Goal: Task Accomplishment & Management: Manage account settings

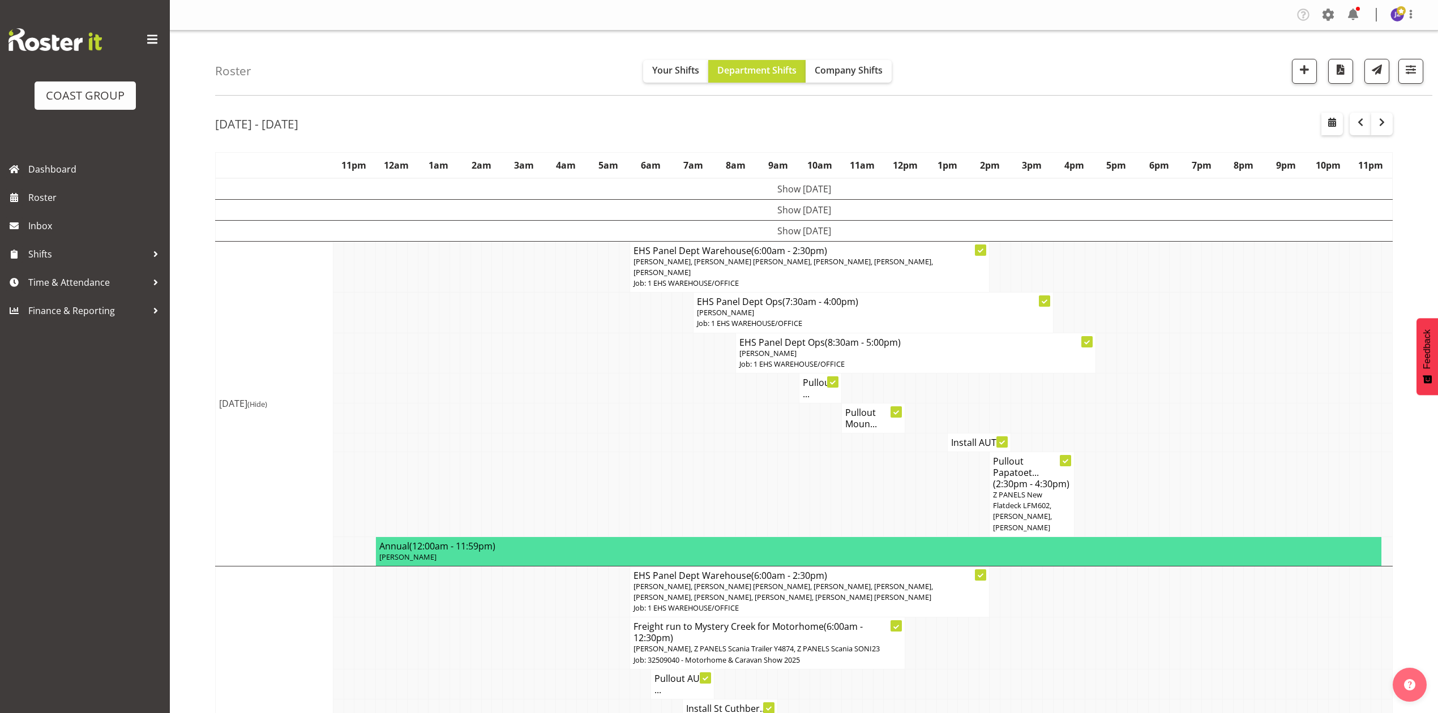
drag, startPoint x: 1298, startPoint y: 411, endPoint x: 1110, endPoint y: 417, distance: 188.6
click at [1268, 411] on tr "Pullout Moun..." at bounding box center [804, 418] width 1177 height 30
click at [1266, 399] on td at bounding box center [1270, 388] width 11 height 30
click at [901, 507] on td at bounding box center [899, 494] width 11 height 85
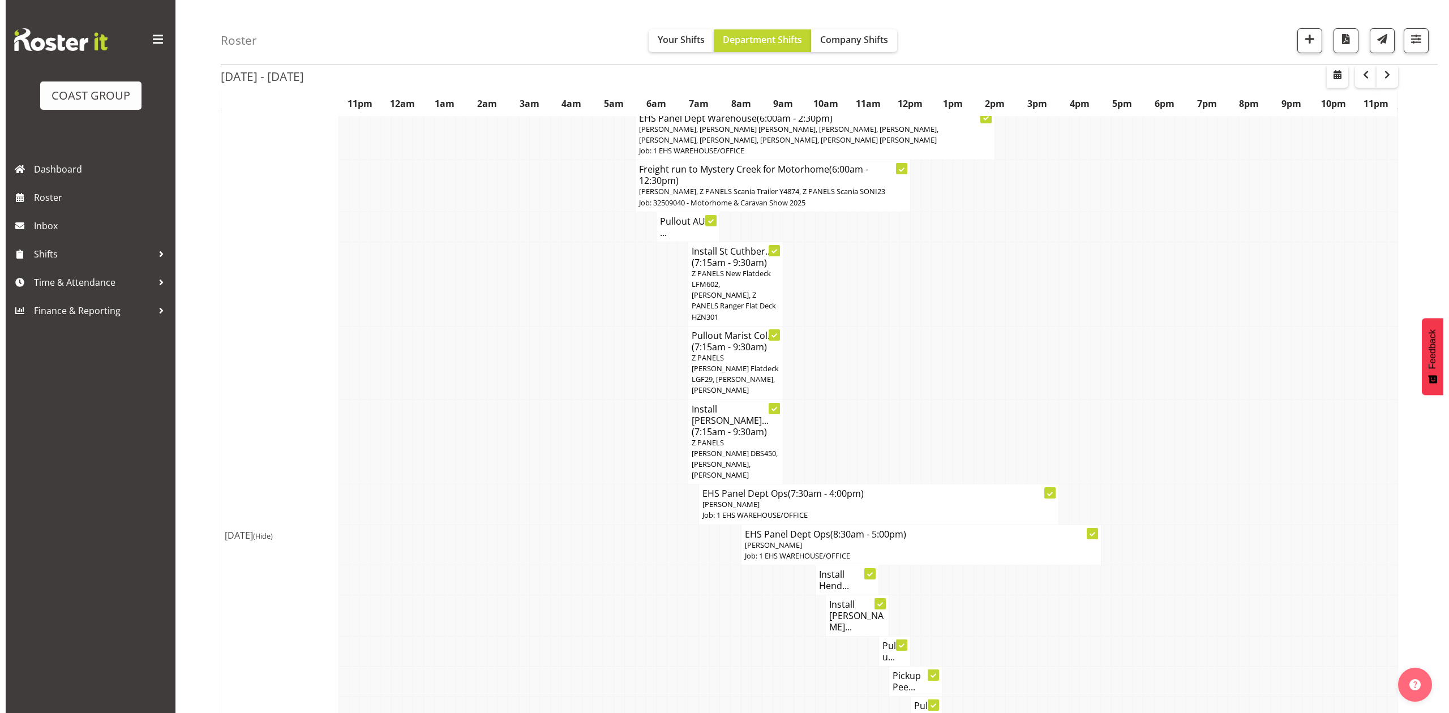
scroll to position [453, 0]
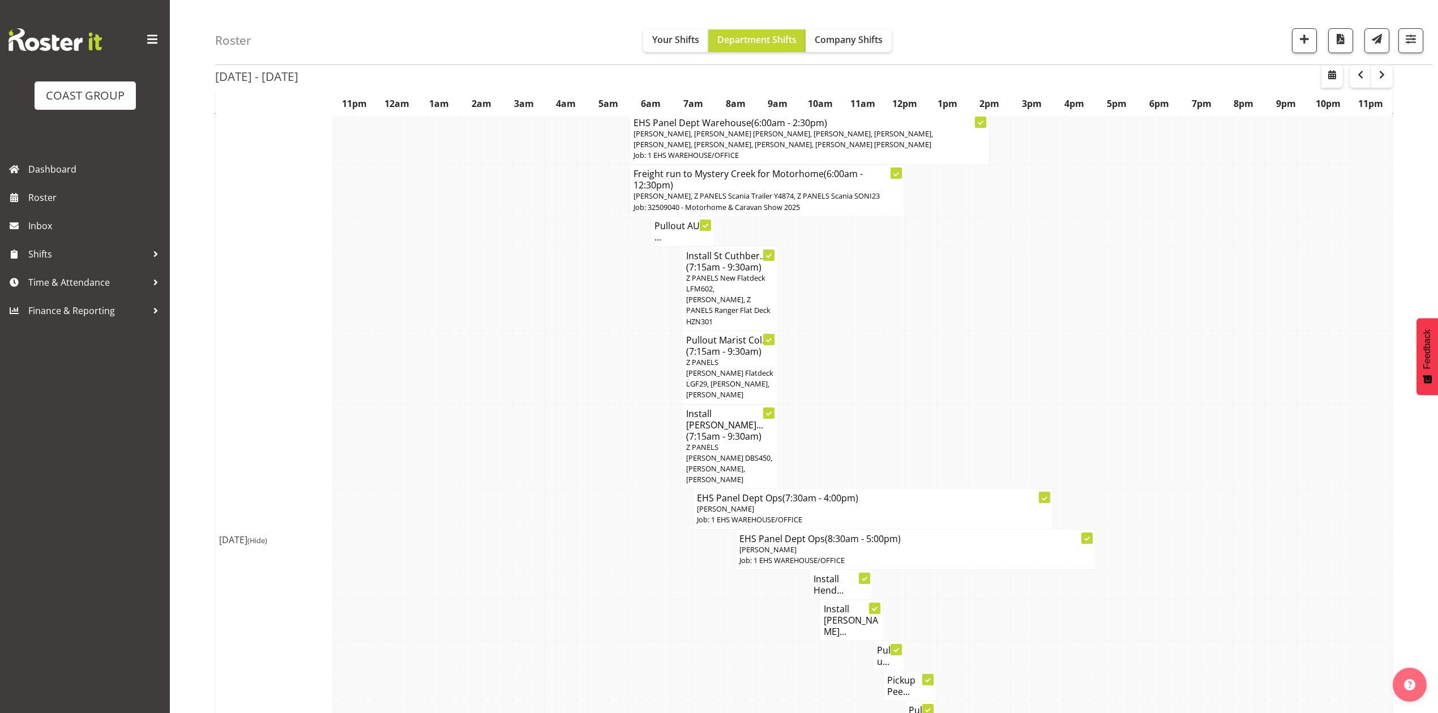
click at [691, 442] on span "Z PANELS [PERSON_NAME] DBS450, [PERSON_NAME], [PERSON_NAME]" at bounding box center [729, 463] width 86 height 43
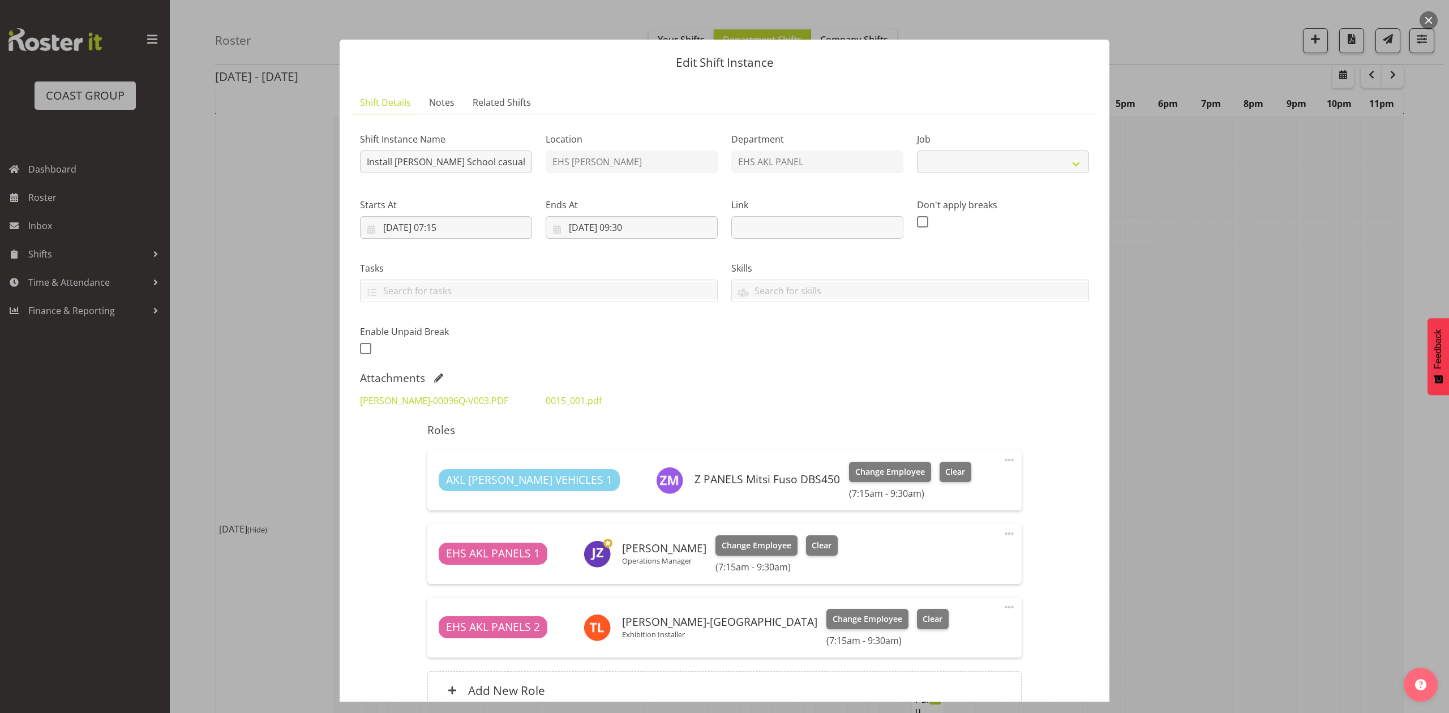
select select "8653"
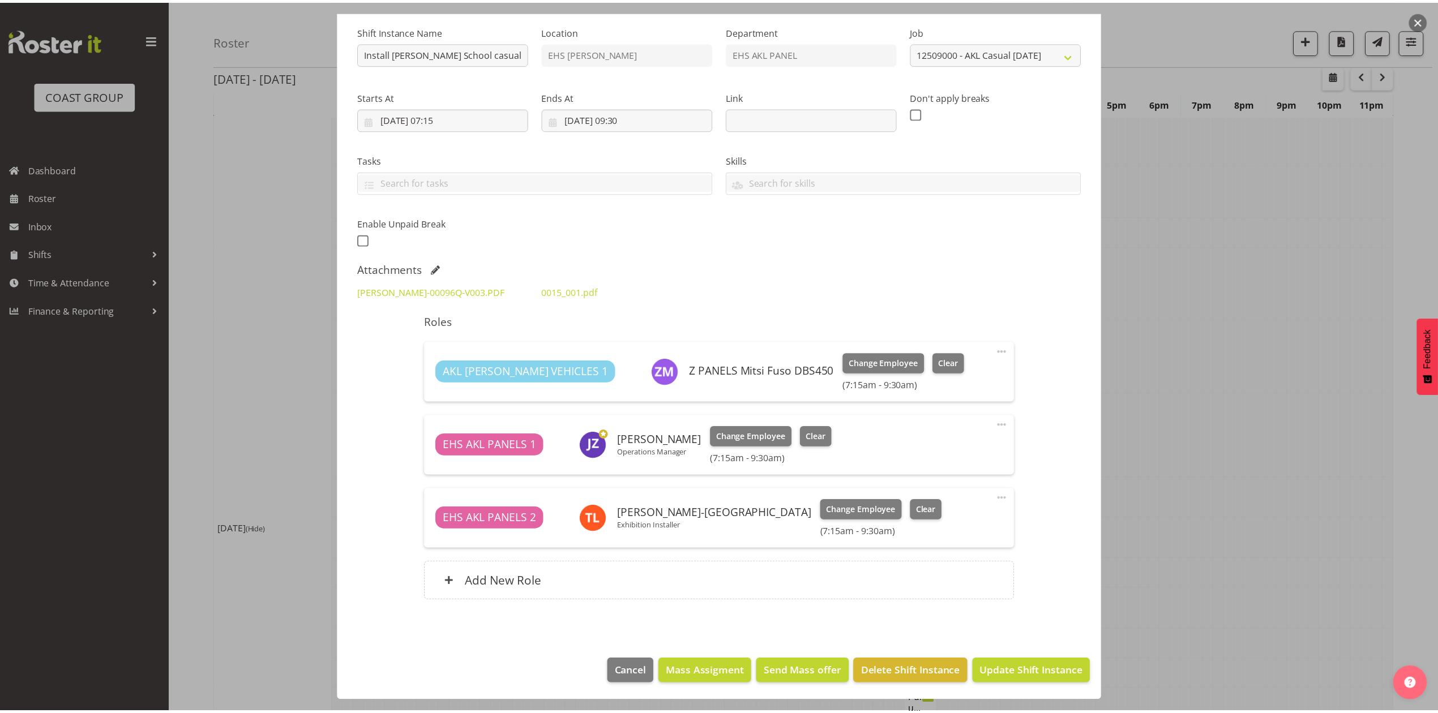
scroll to position [0, 0]
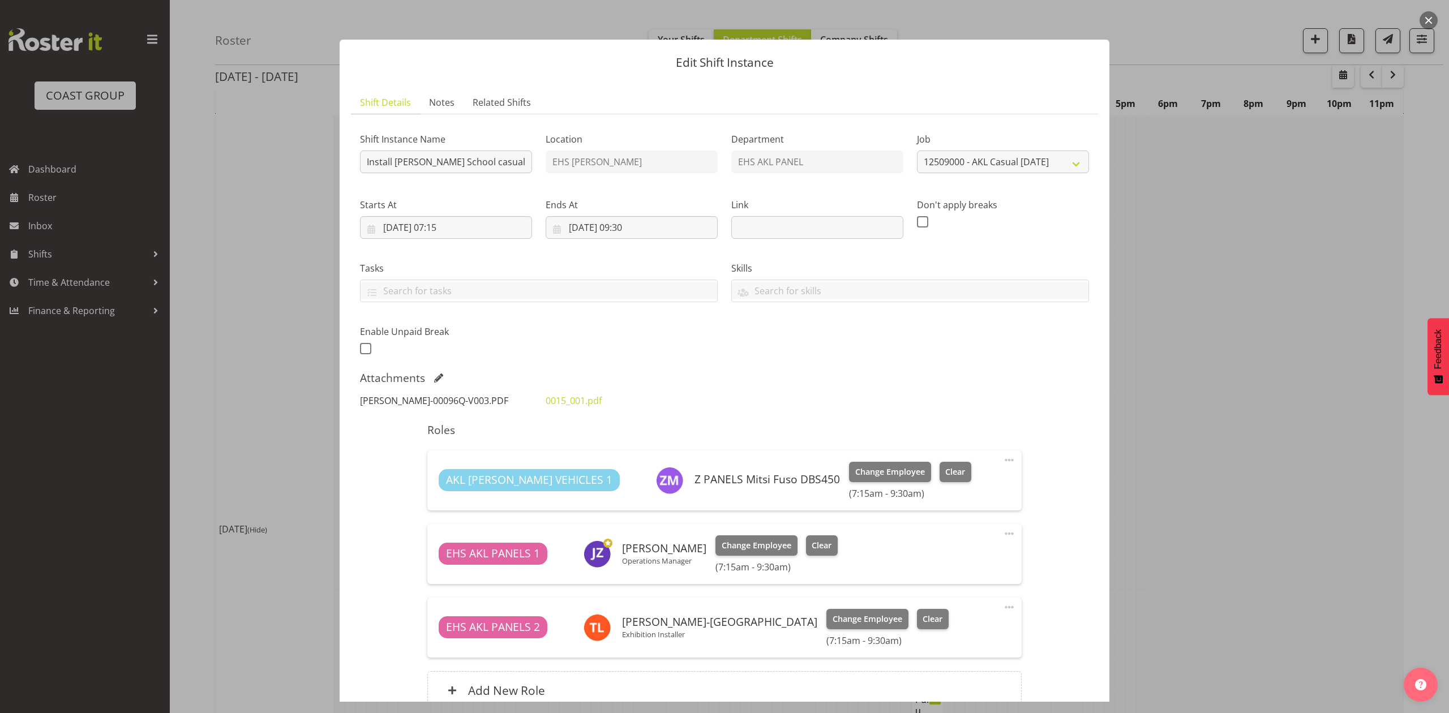
click at [411, 399] on link "KRISTINS-00096Q-V003.PDF" at bounding box center [434, 401] width 148 height 12
click at [576, 409] on div "0015_001.pdf" at bounding box center [632, 400] width 186 height 27
click at [577, 404] on link "0015_001.pdf" at bounding box center [574, 401] width 56 height 12
click at [1157, 307] on div at bounding box center [724, 356] width 1449 height 713
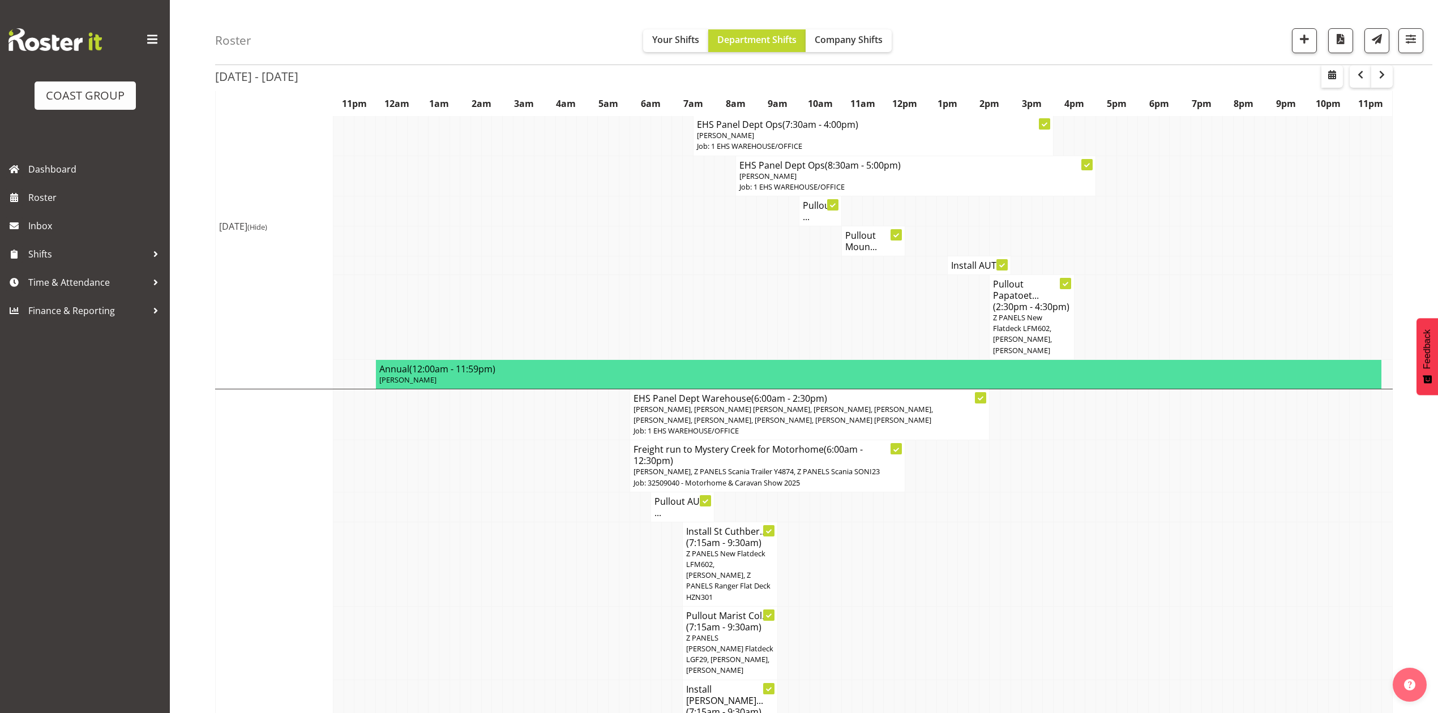
scroll to position [151, 0]
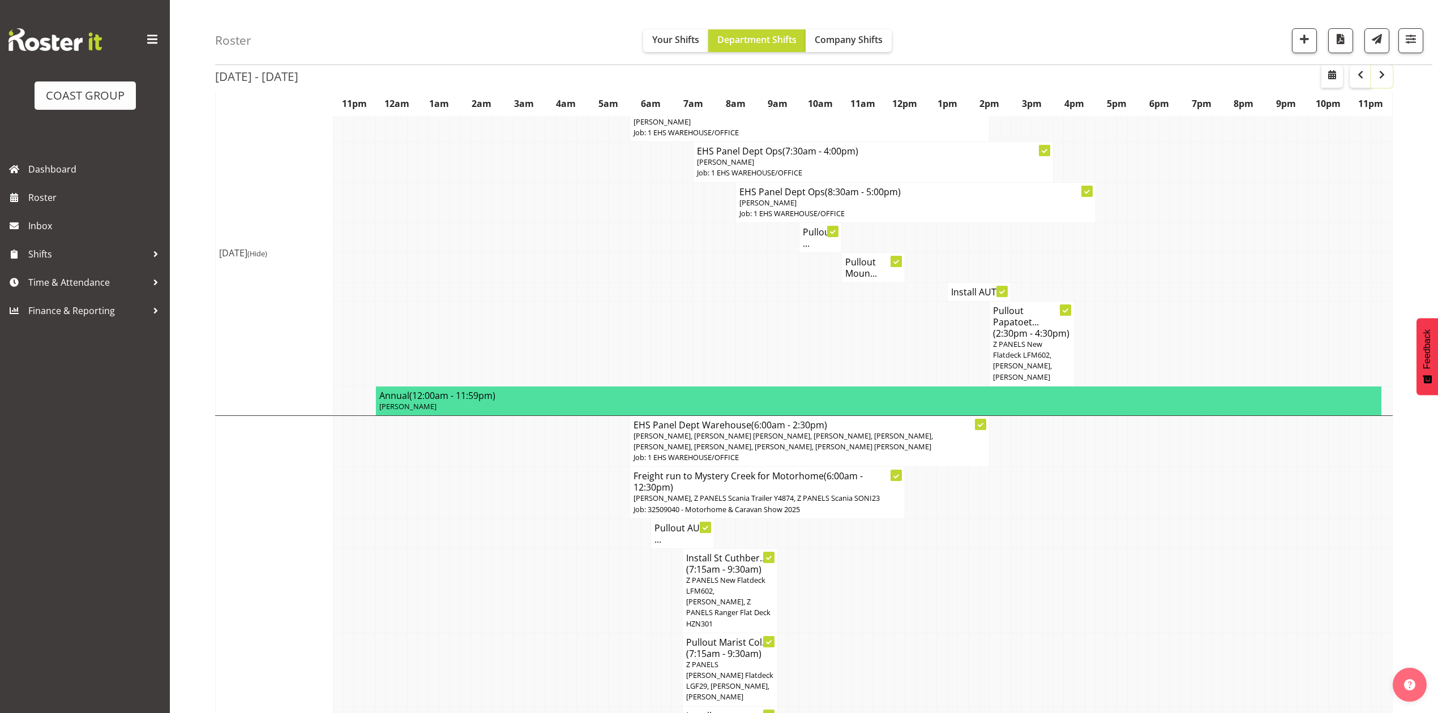
drag, startPoint x: 1380, startPoint y: 80, endPoint x: 1377, endPoint y: 134, distance: 53.8
click at [1380, 80] on span "button" at bounding box center [1382, 75] width 14 height 14
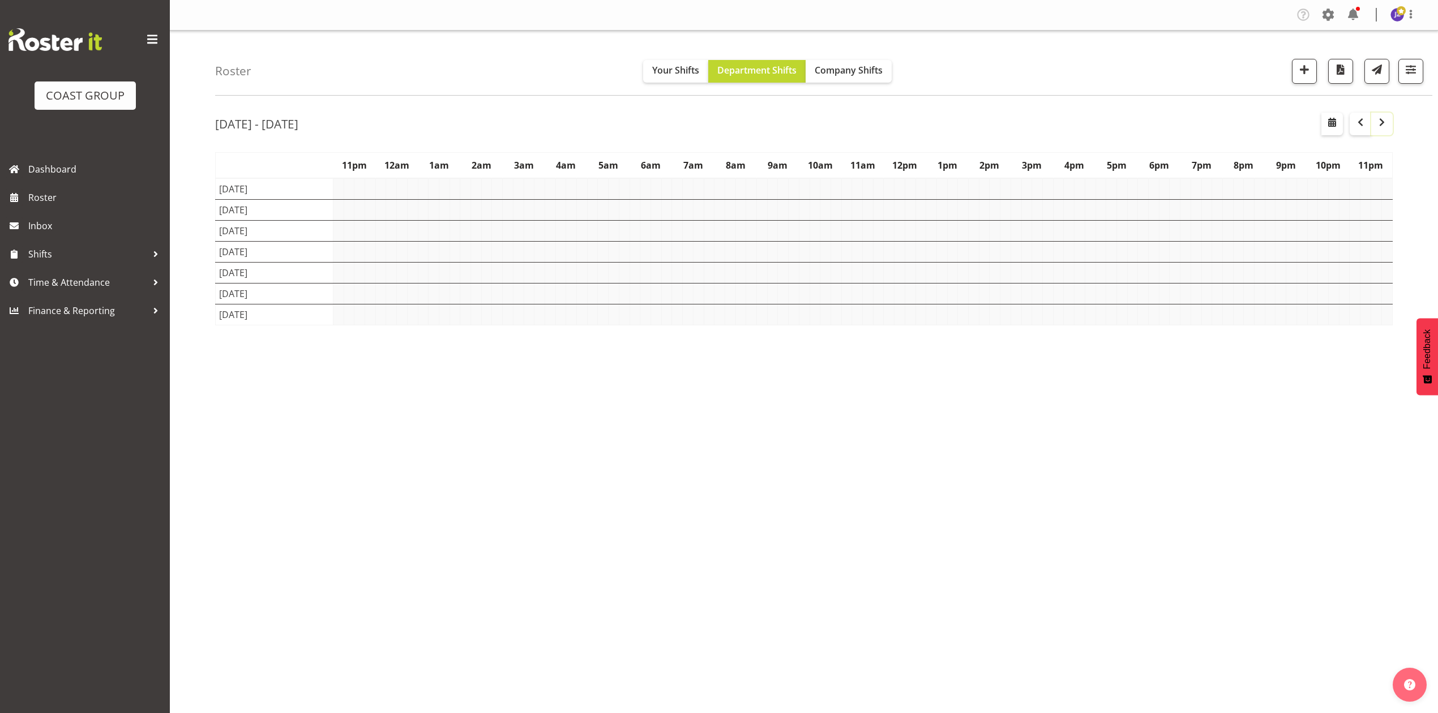
scroll to position [0, 0]
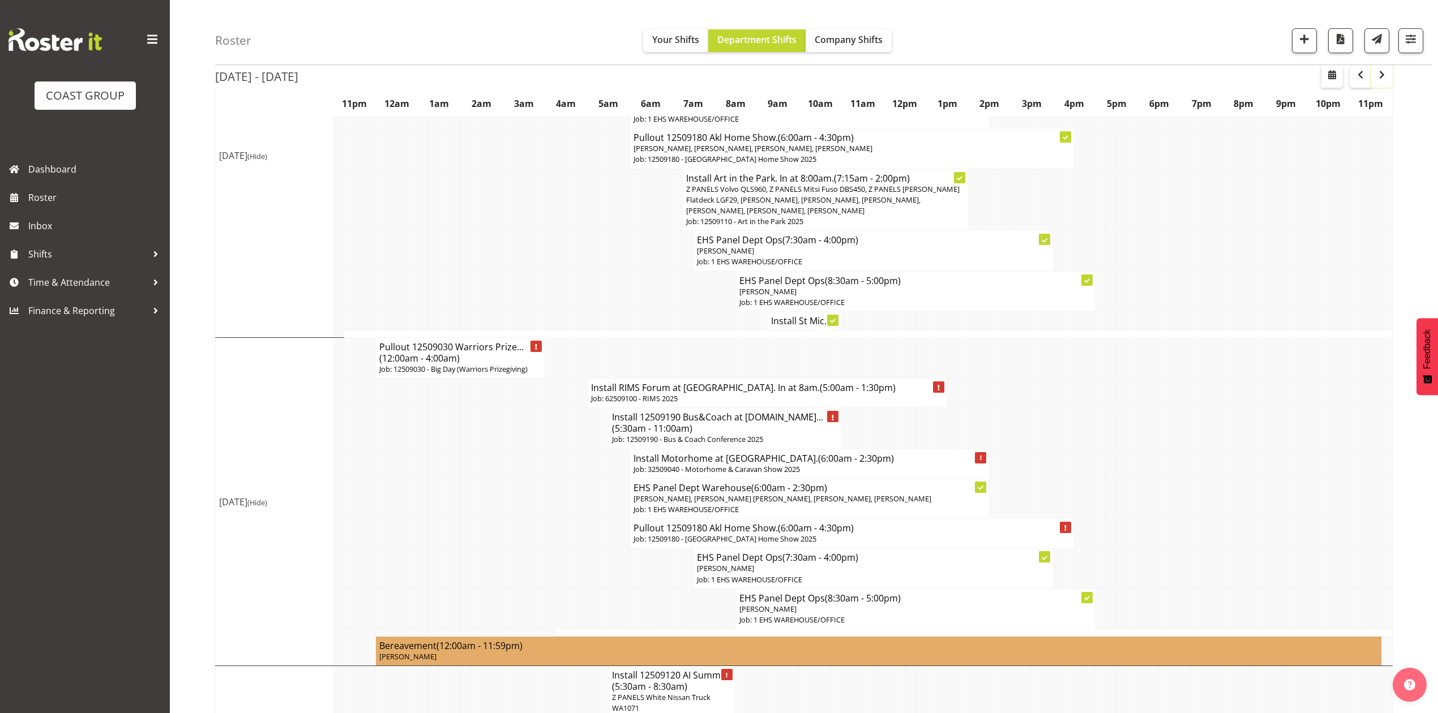
scroll to position [226, 0]
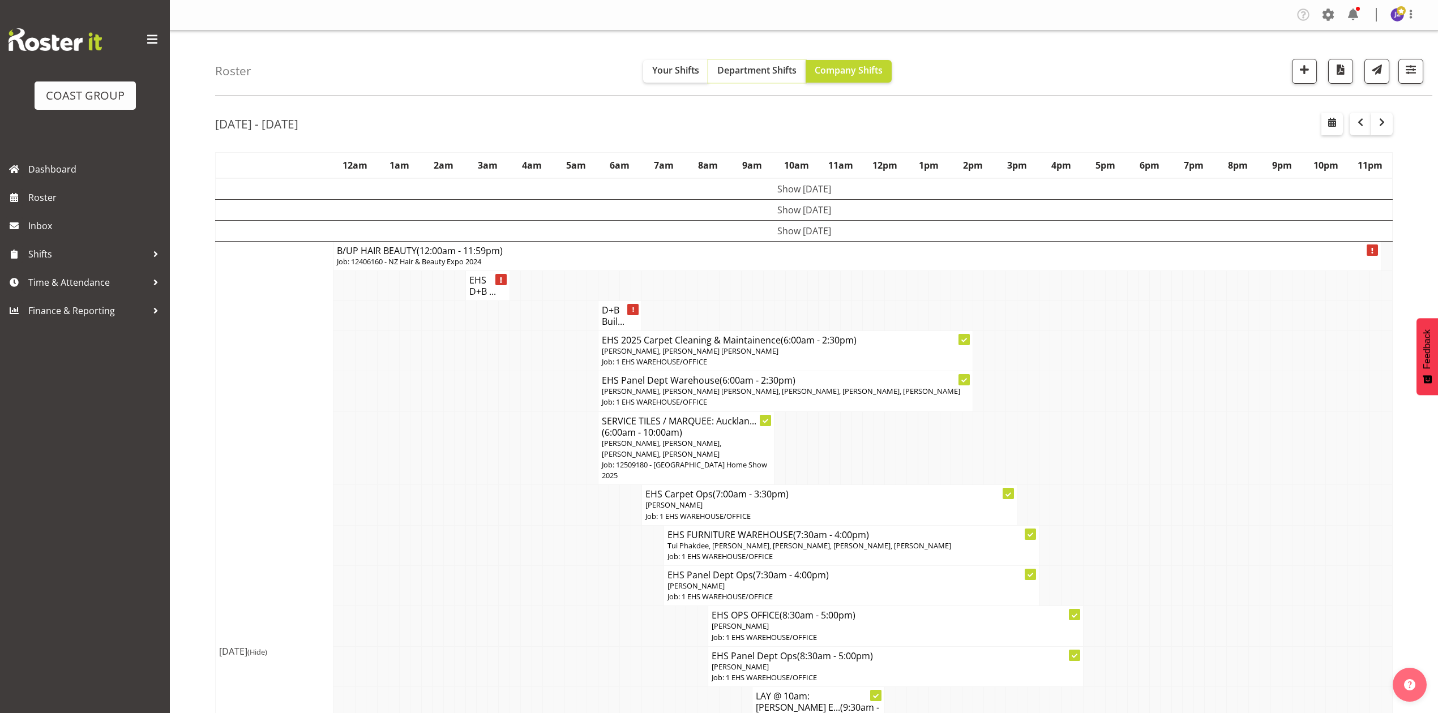
click at [739, 66] on span "Department Shifts" at bounding box center [756, 70] width 79 height 12
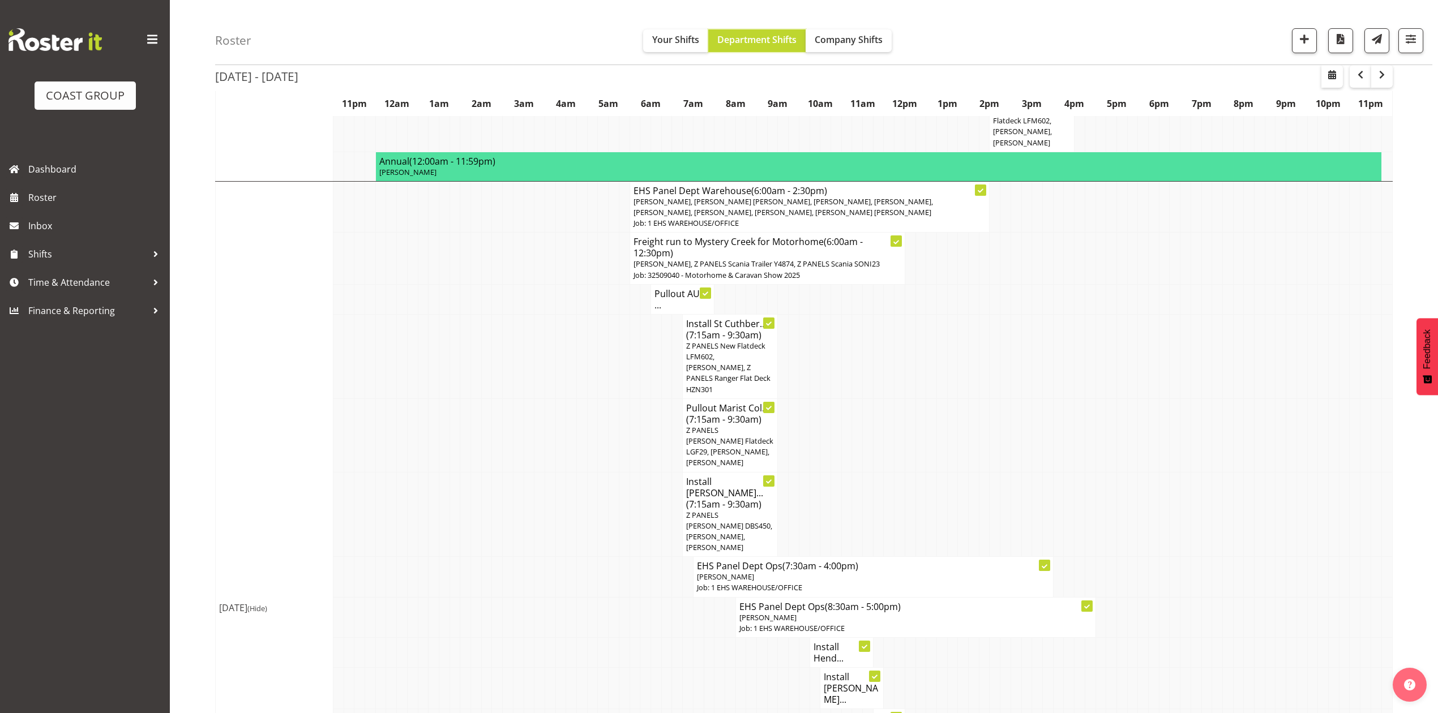
scroll to position [302, 0]
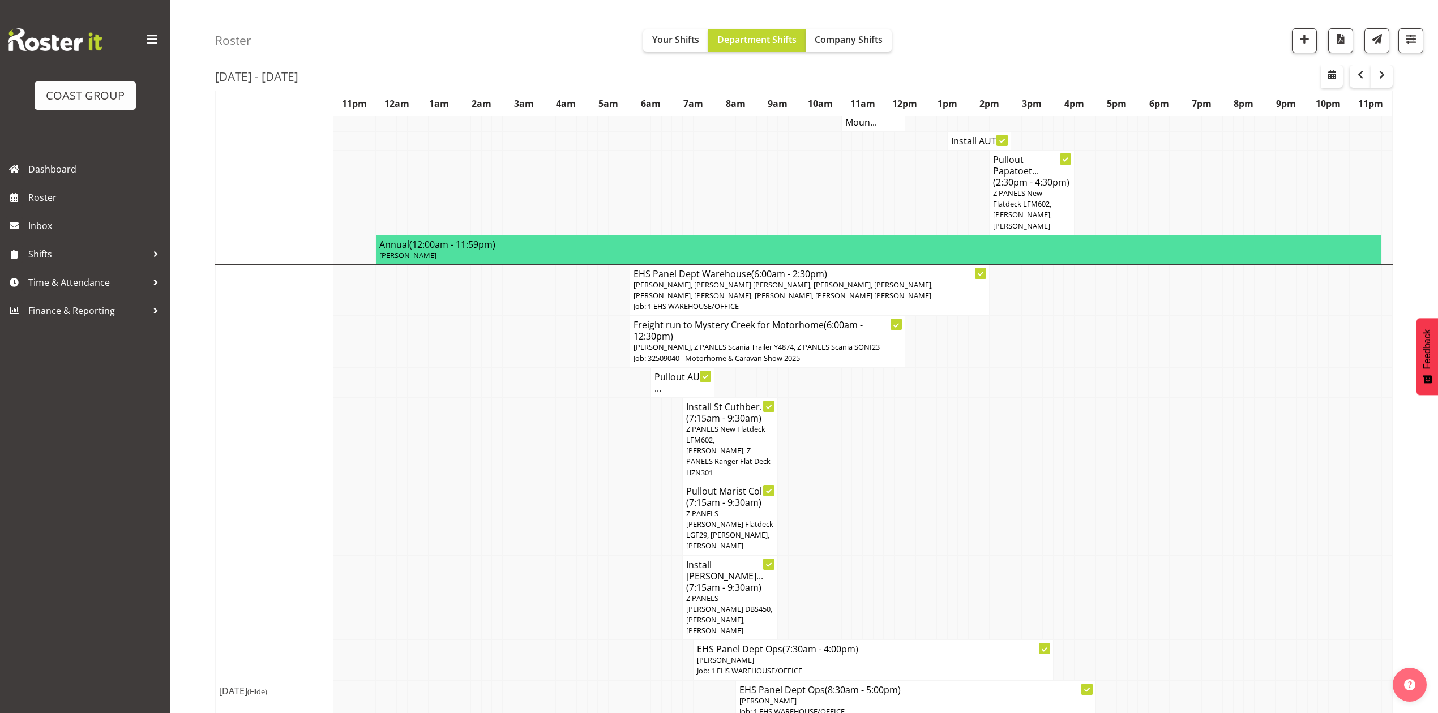
click at [1138, 571] on td at bounding box center [1143, 597] width 11 height 85
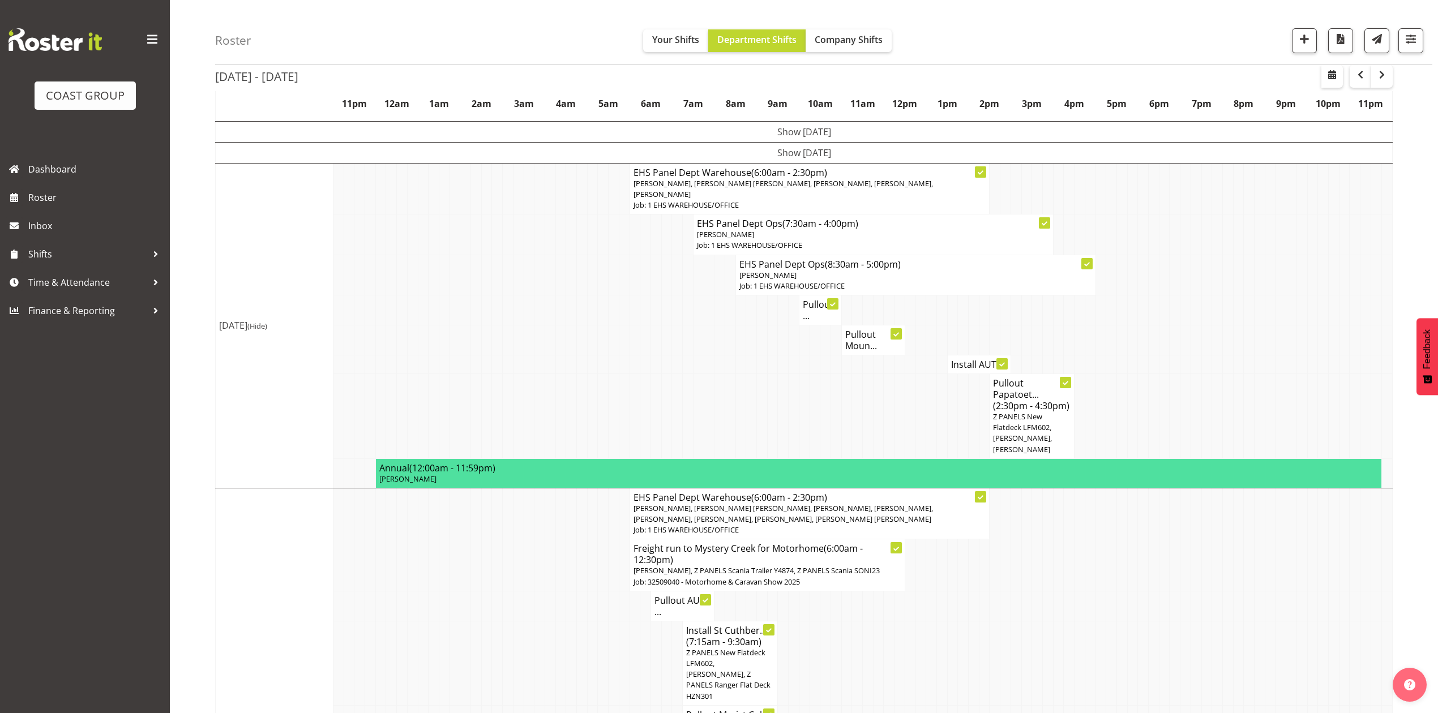
scroll to position [0, 0]
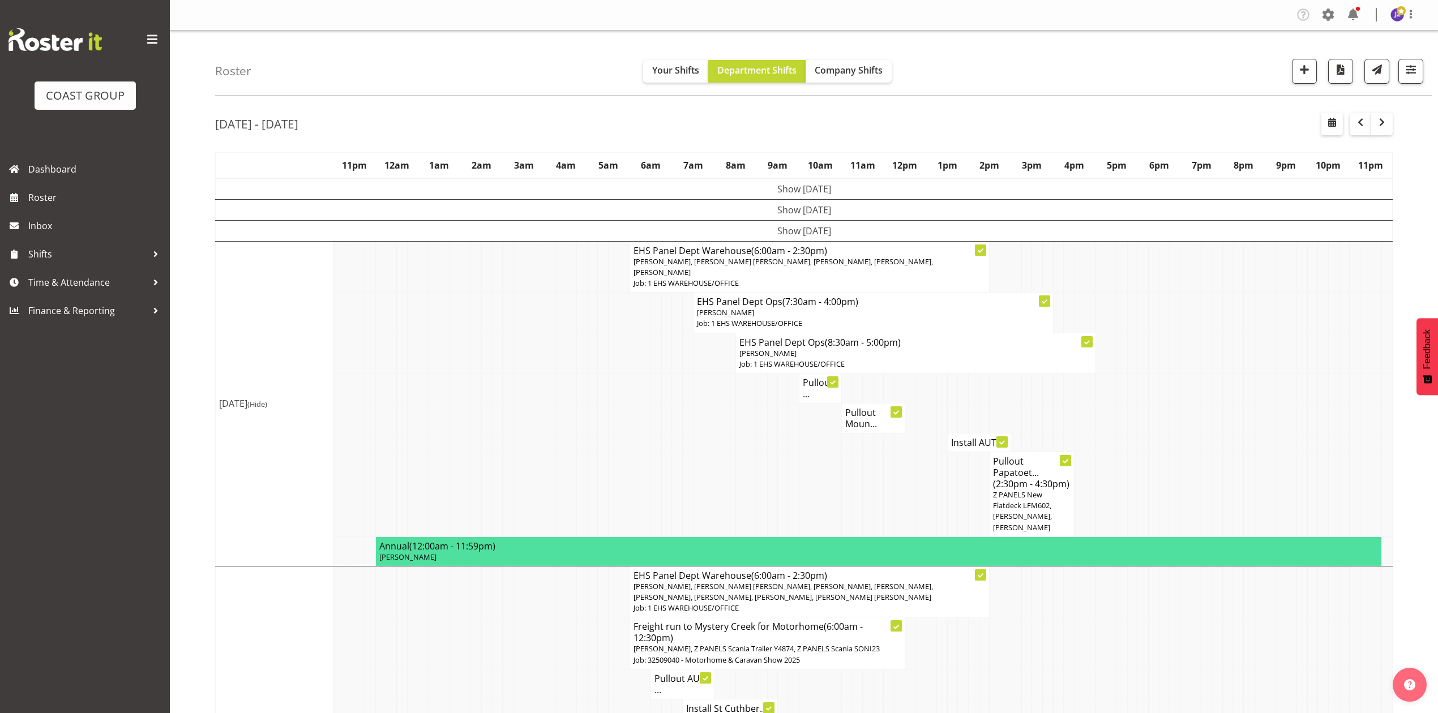
click at [1106, 481] on td at bounding box center [1111, 494] width 11 height 85
click at [1163, 459] on td at bounding box center [1164, 494] width 11 height 85
click at [1384, 123] on span "button" at bounding box center [1382, 122] width 14 height 14
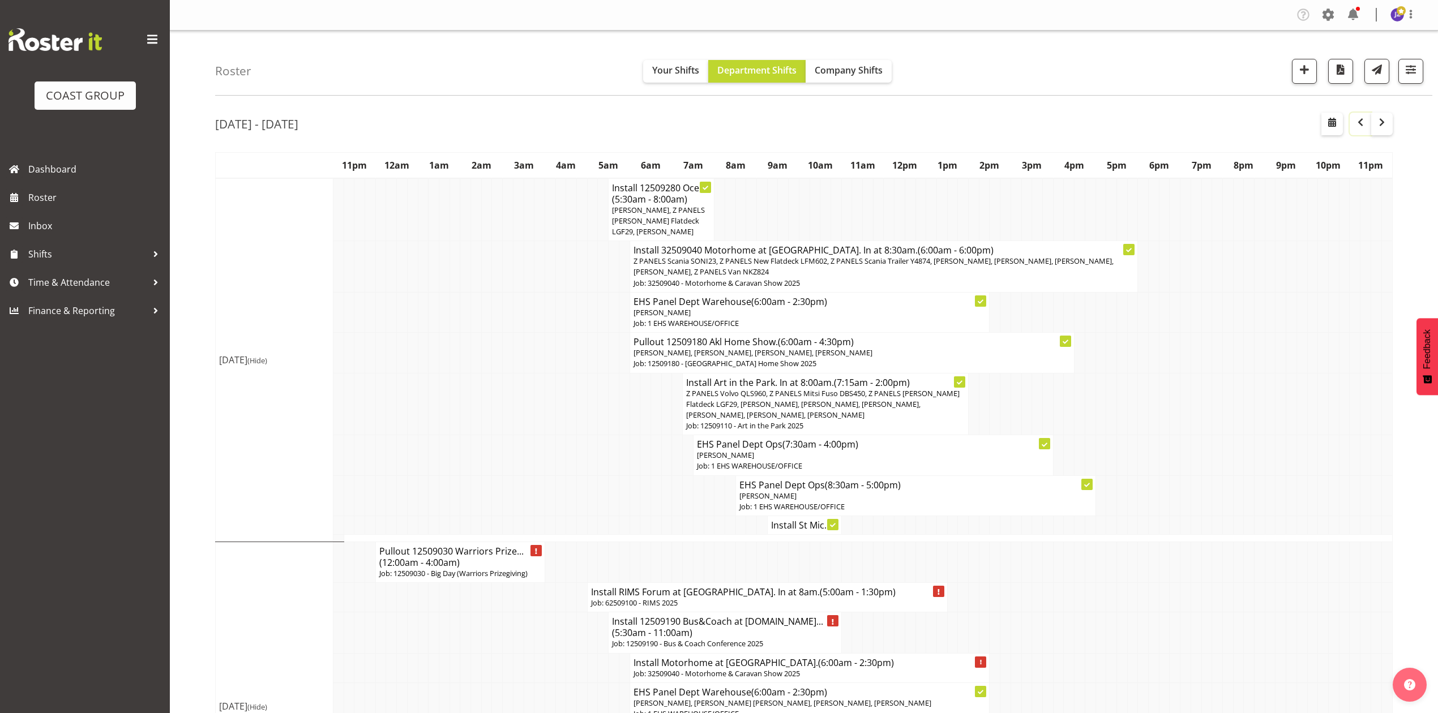
click at [1361, 122] on span "button" at bounding box center [1361, 122] width 14 height 14
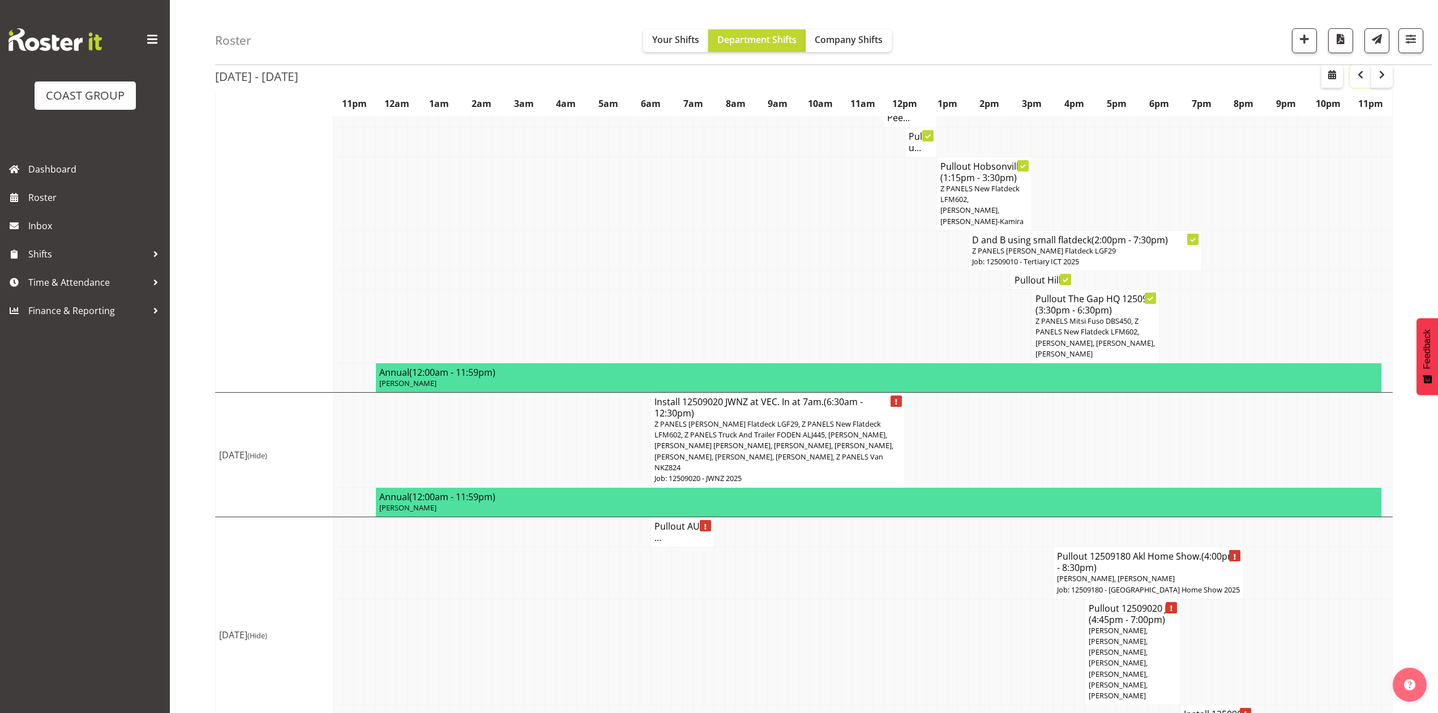
scroll to position [1028, 0]
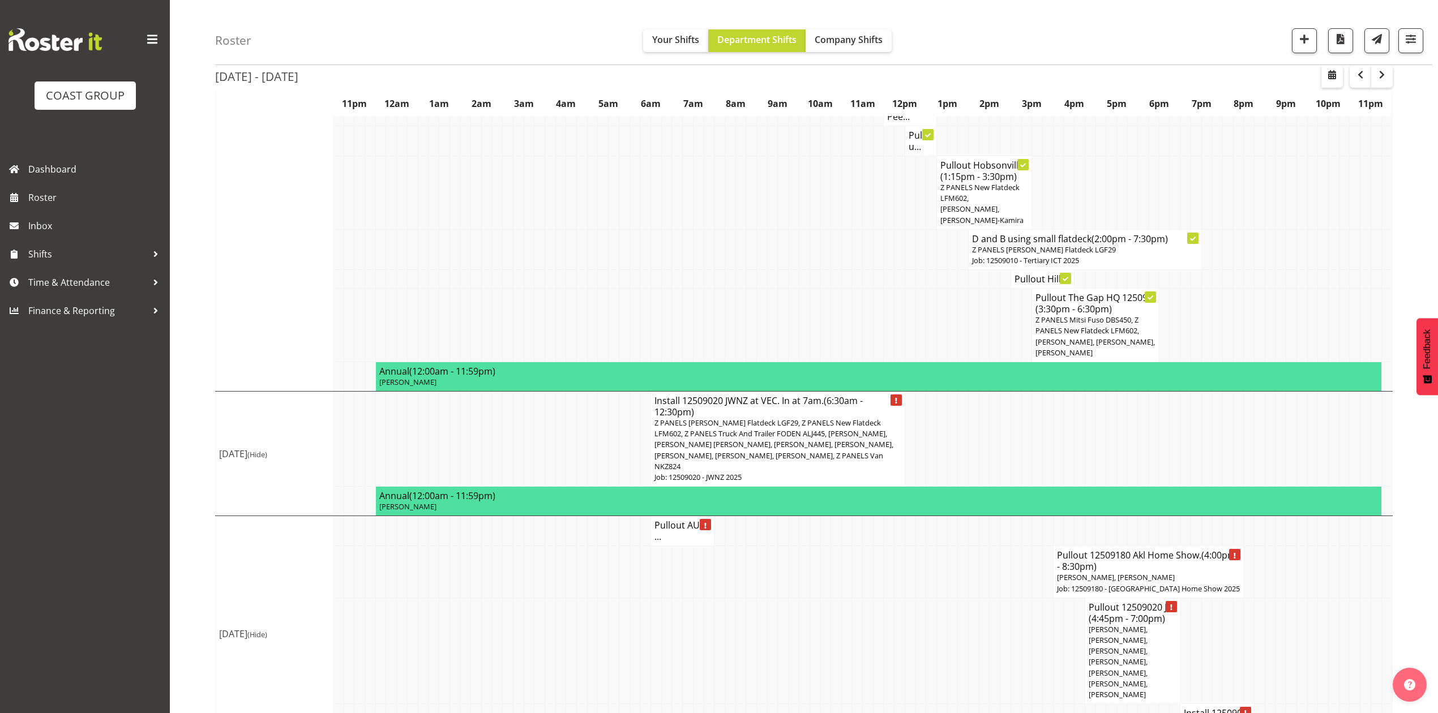
click at [1144, 624] on span "[PERSON_NAME], [PERSON_NAME], [PERSON_NAME], [PERSON_NAME], [PERSON_NAME], [PER…" at bounding box center [1118, 661] width 59 height 75
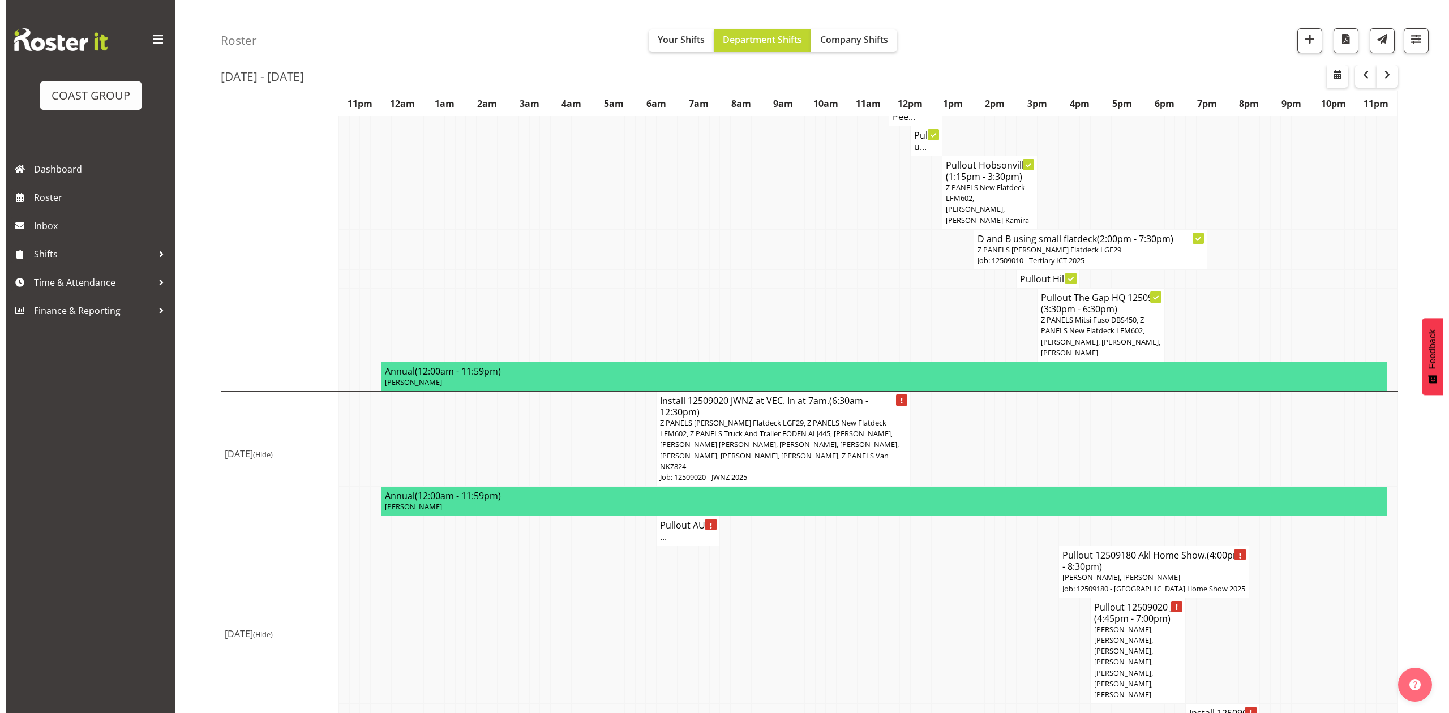
scroll to position [1017, 0]
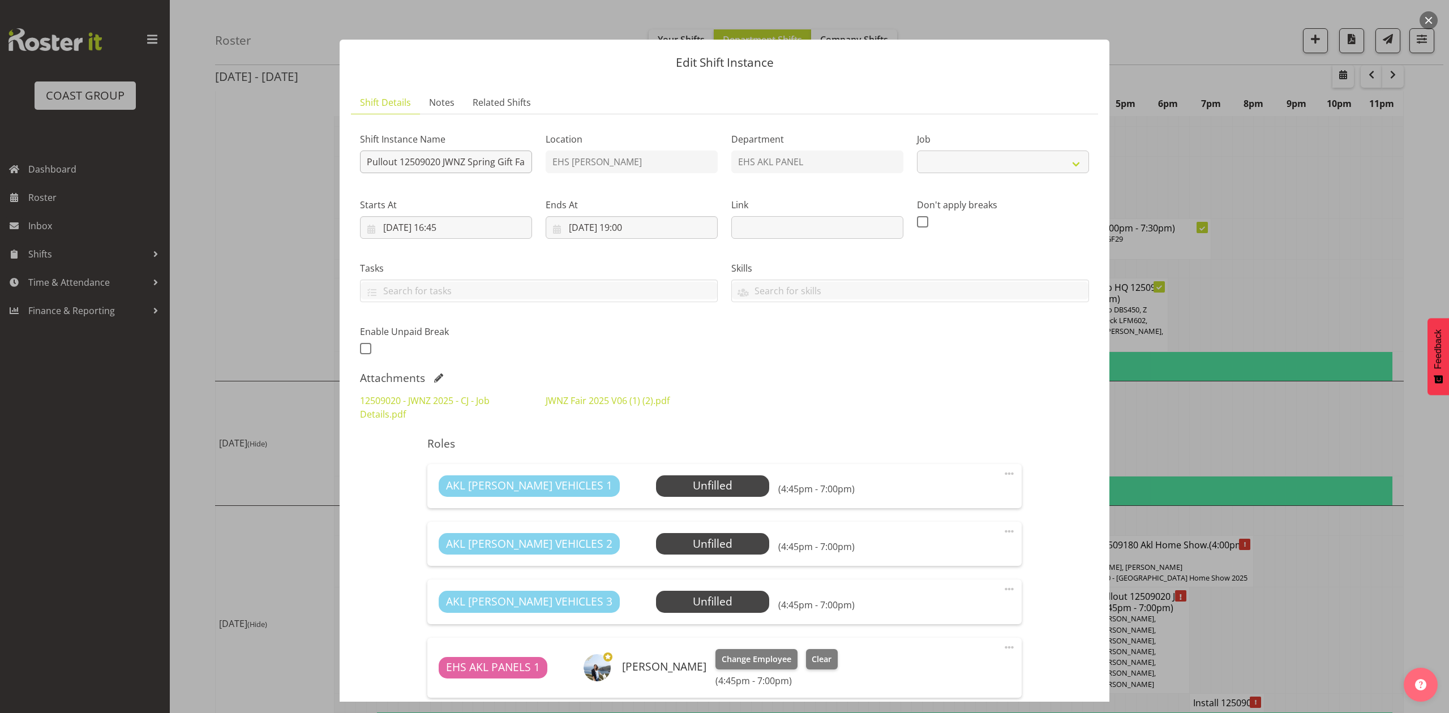
select select "9050"
click at [1430, 16] on button "button" at bounding box center [1429, 20] width 18 height 18
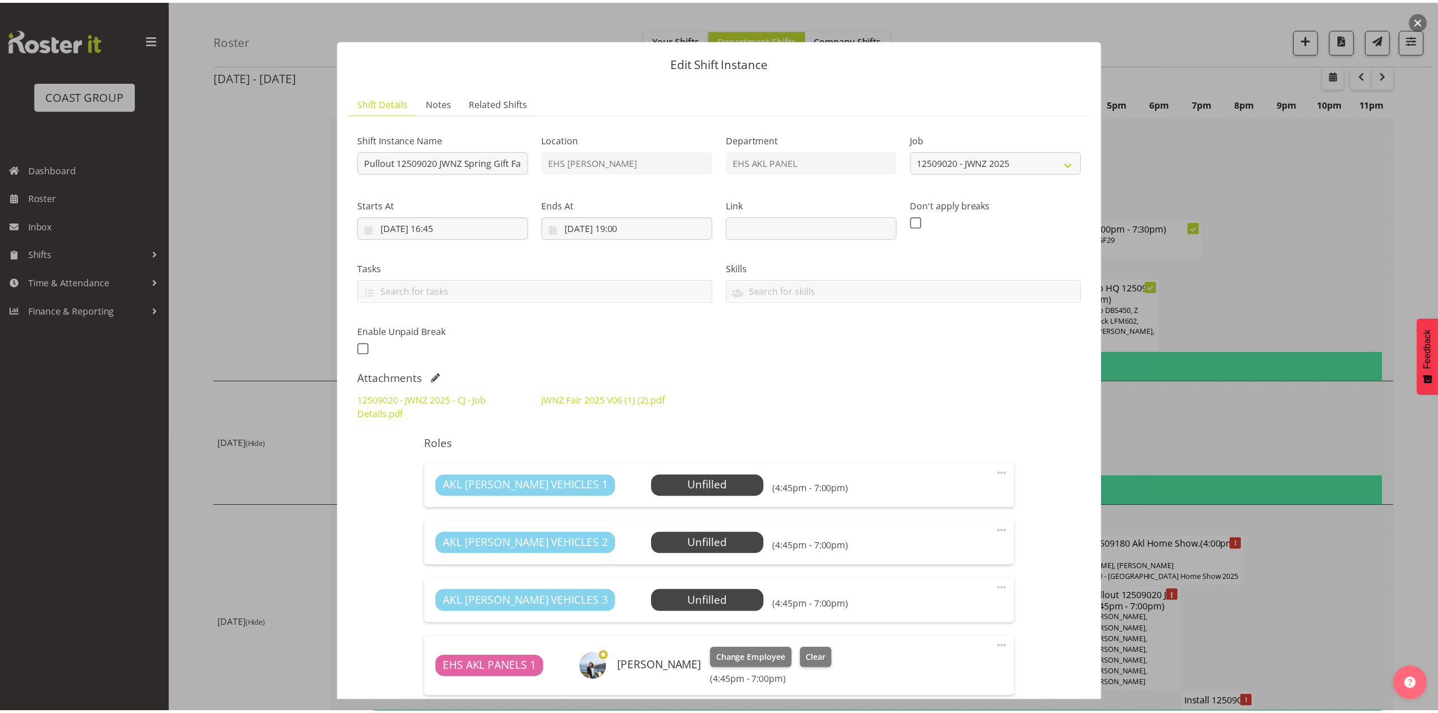
scroll to position [1028, 0]
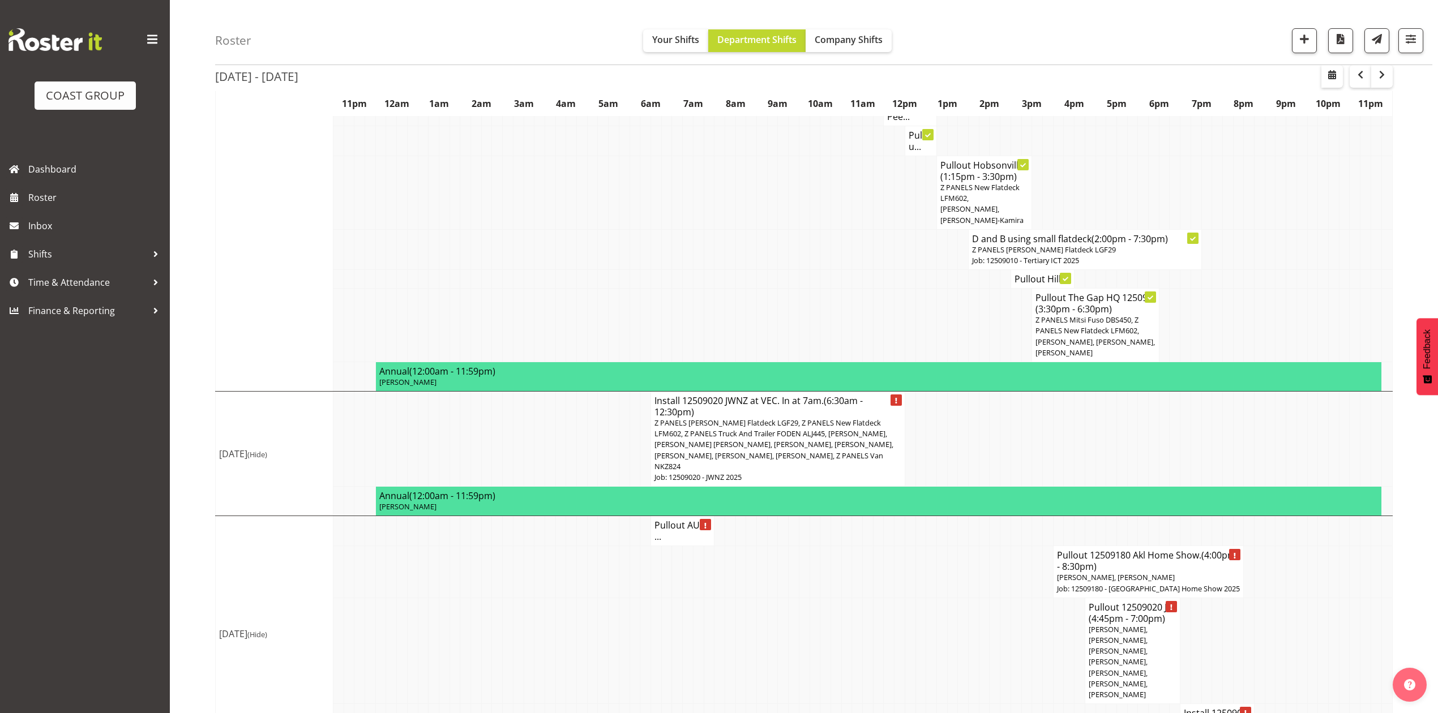
drag, startPoint x: 1368, startPoint y: 157, endPoint x: 1400, endPoint y: 77, distance: 86.6
click at [1368, 157] on td at bounding box center [1365, 193] width 11 height 74
click at [1379, 75] on span "button" at bounding box center [1382, 75] width 14 height 14
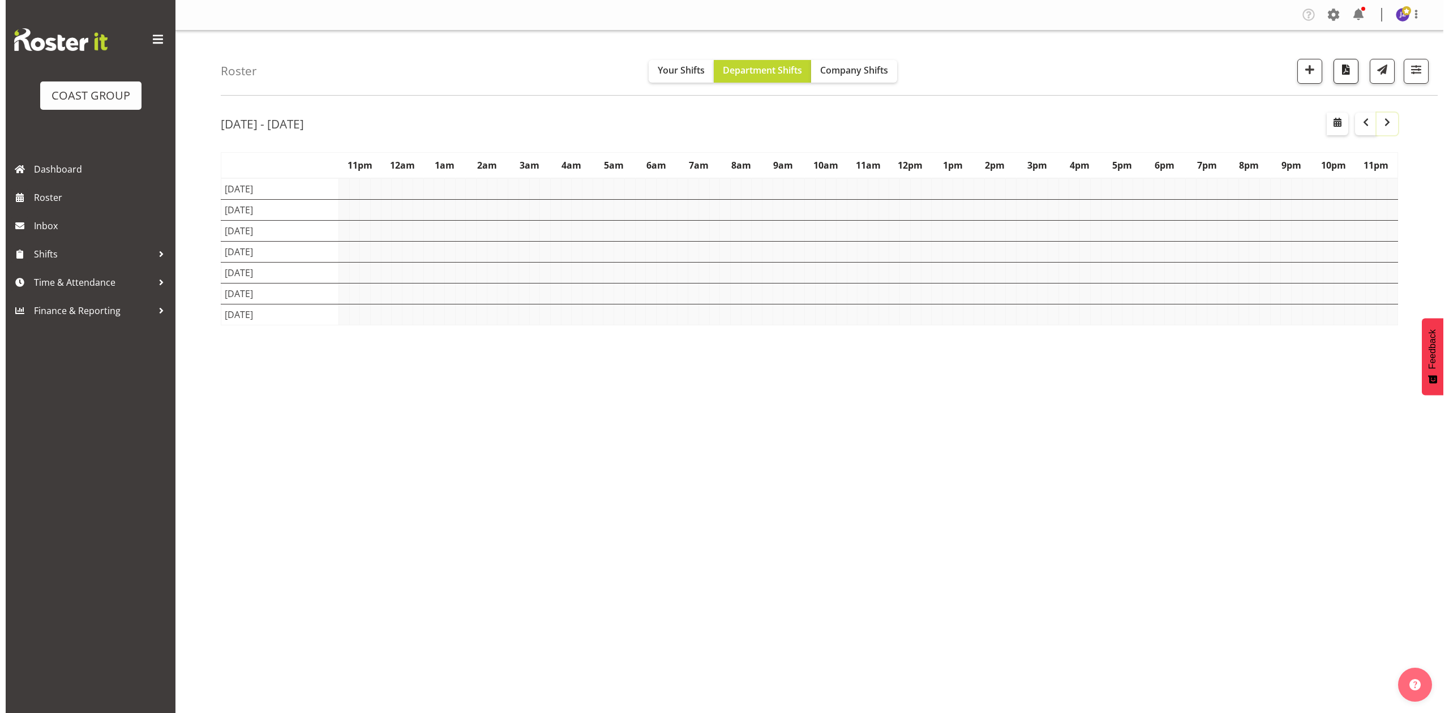
scroll to position [0, 0]
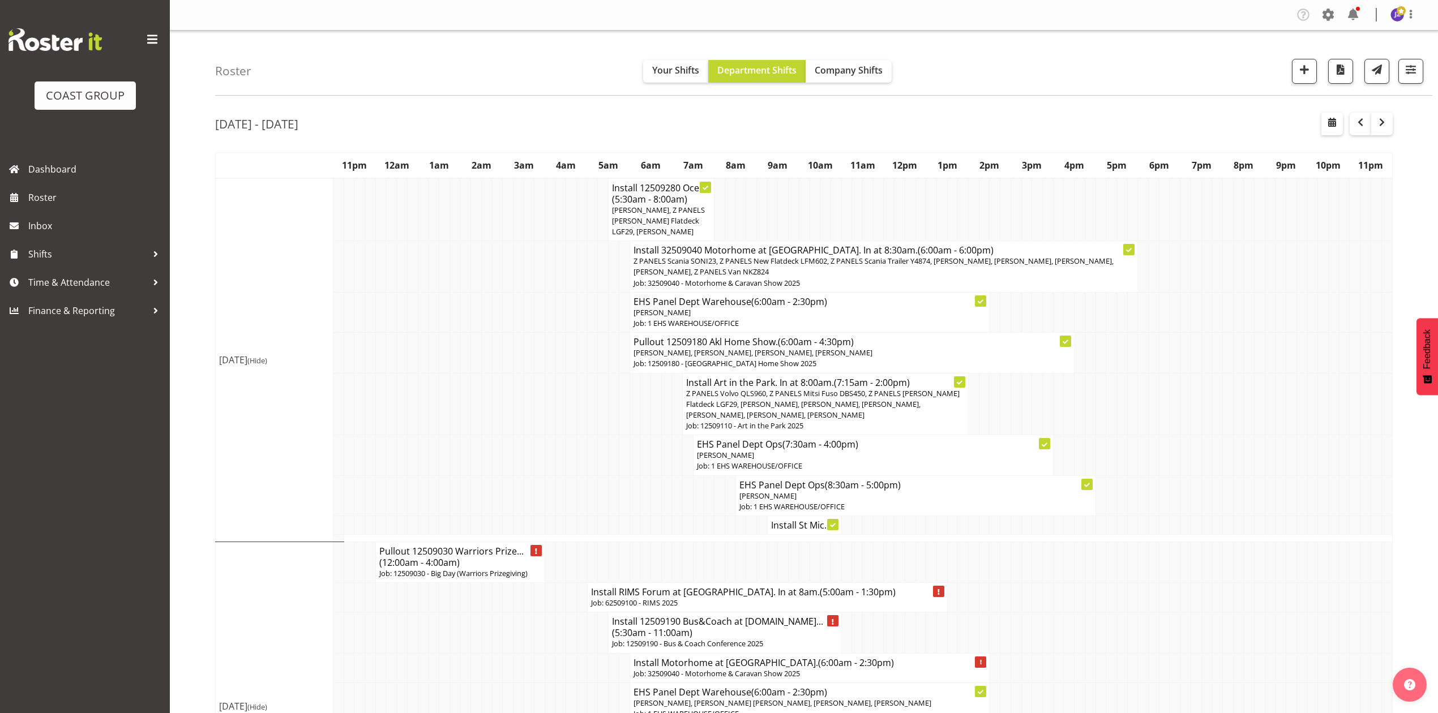
click at [650, 191] on h4 "Install 12509280 Oce... (5:30am - 8:00am)" at bounding box center [661, 193] width 99 height 23
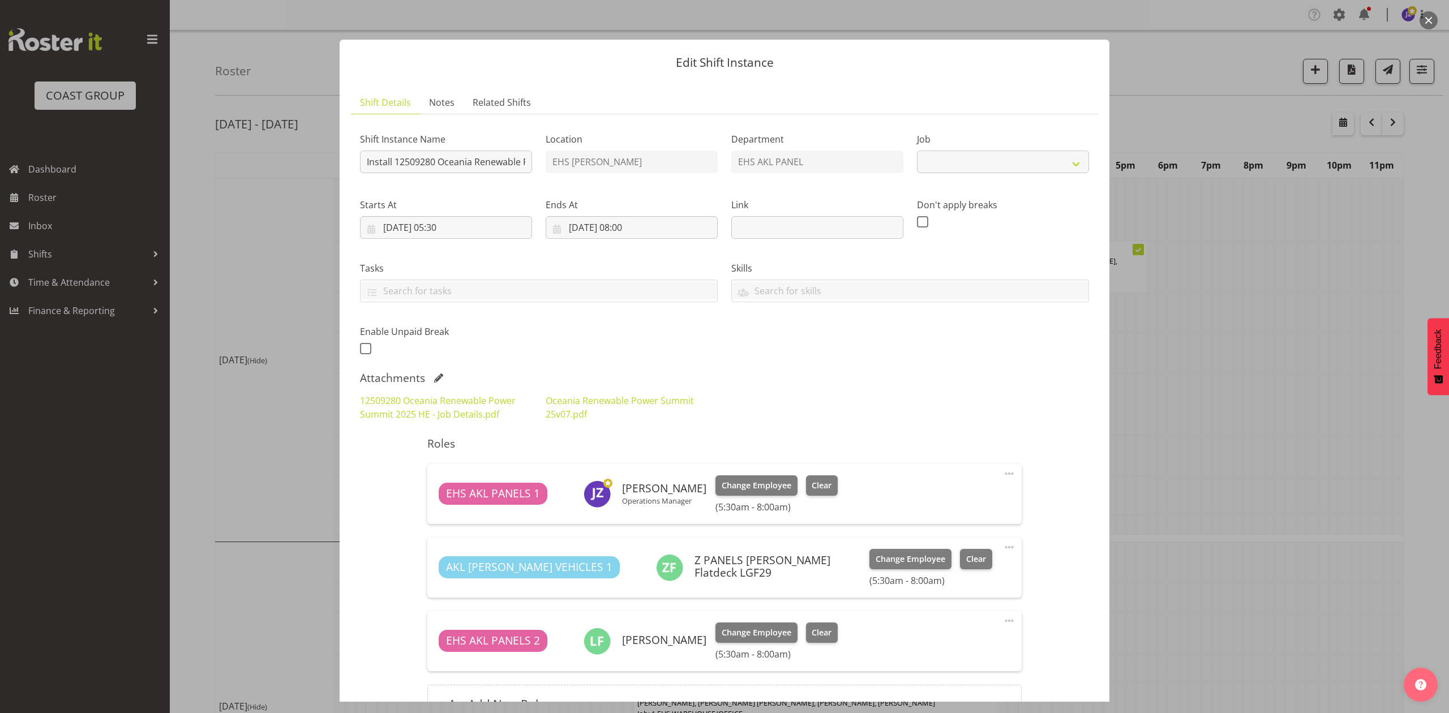
select select "10278"
click at [507, 162] on input "Install 12509280 Oceania Renewable Power Summit .In at 6am." at bounding box center [446, 162] width 172 height 23
click at [1183, 411] on div at bounding box center [724, 356] width 1449 height 713
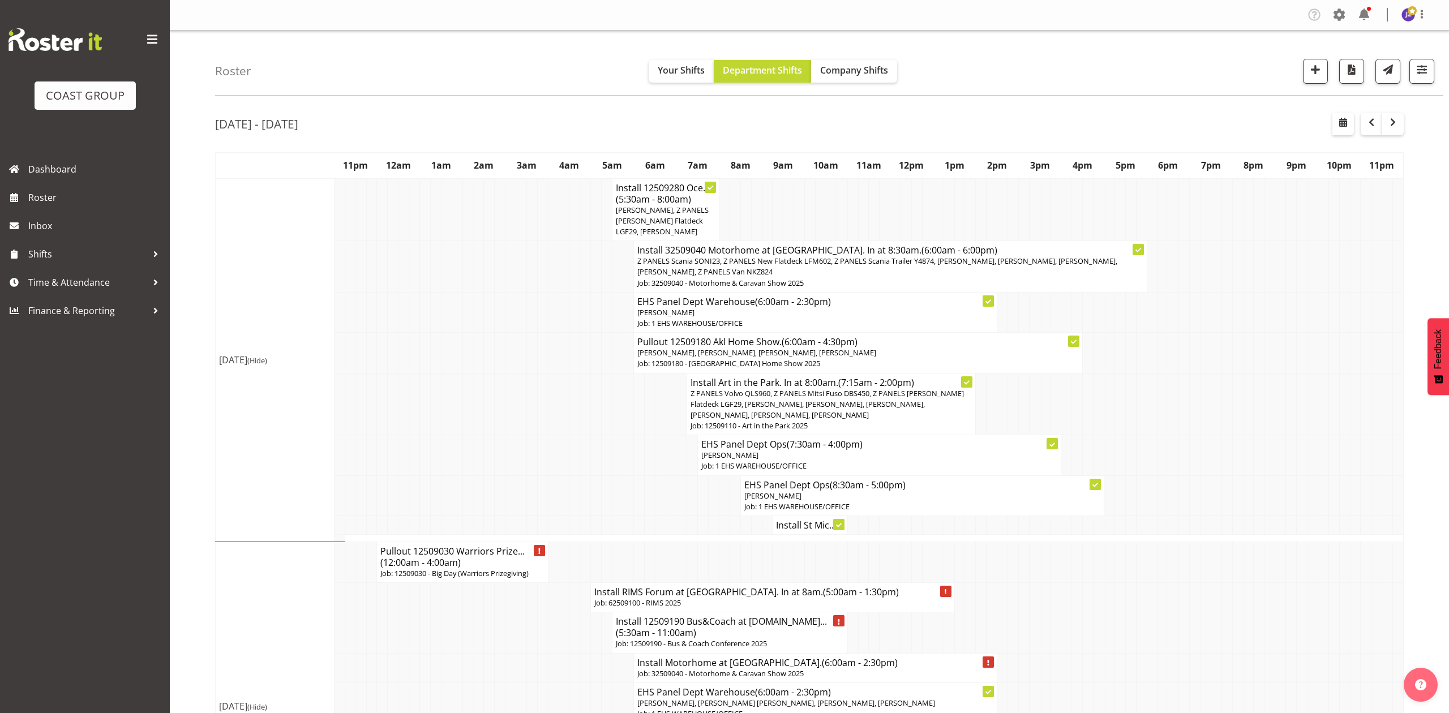
scroll to position [0, 0]
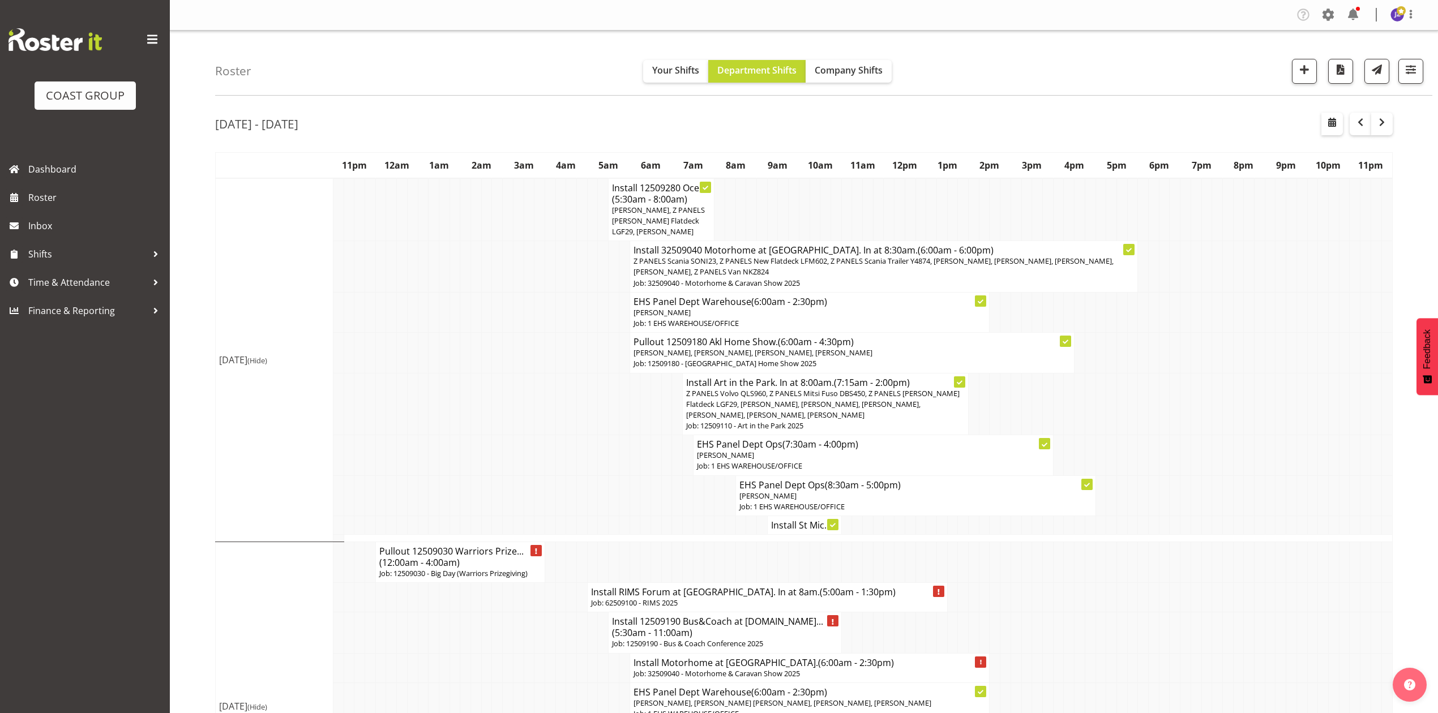
click at [1199, 404] on td at bounding box center [1196, 404] width 11 height 62
click at [824, 261] on p "Z PANELS Scania SONI23, Z PANELS New Flatdeck LFM602, Z PANELS Scania Trailer Y…" at bounding box center [883, 267] width 501 height 22
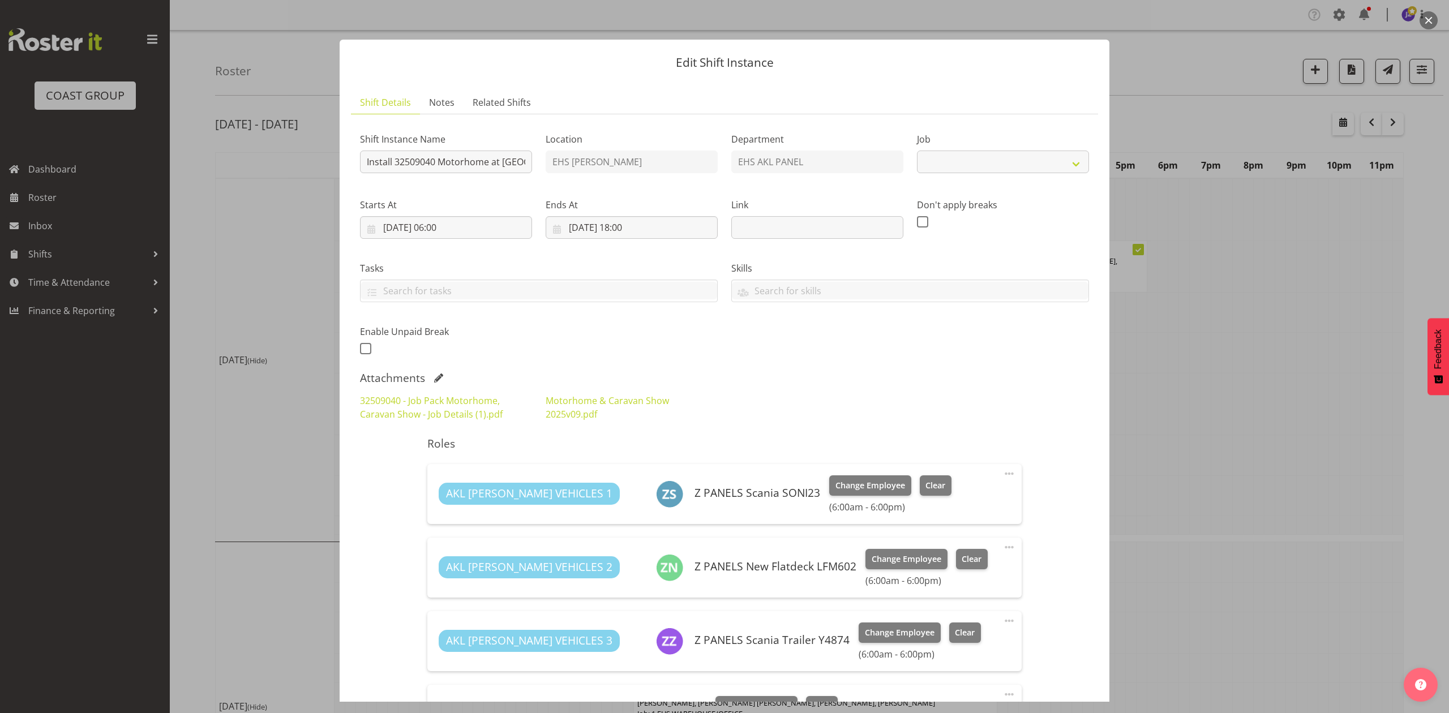
select select "9139"
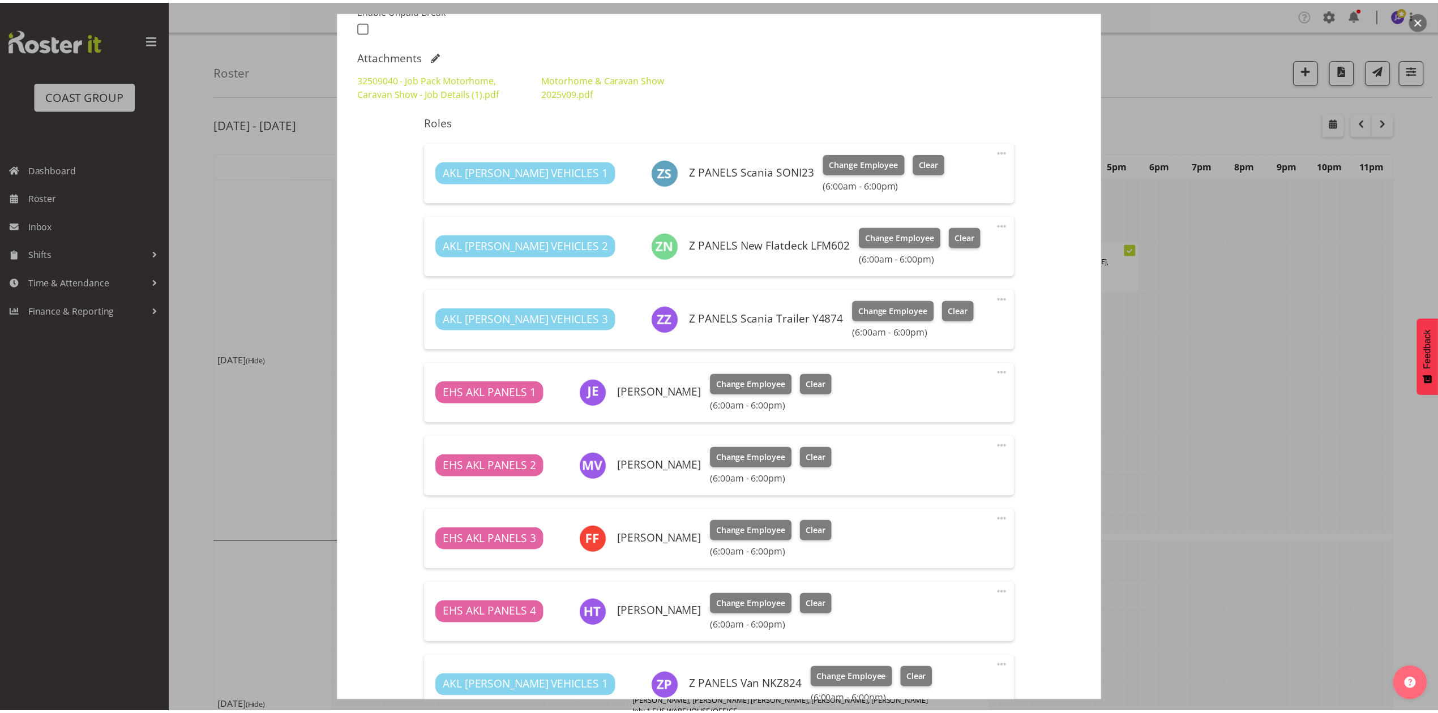
scroll to position [453, 0]
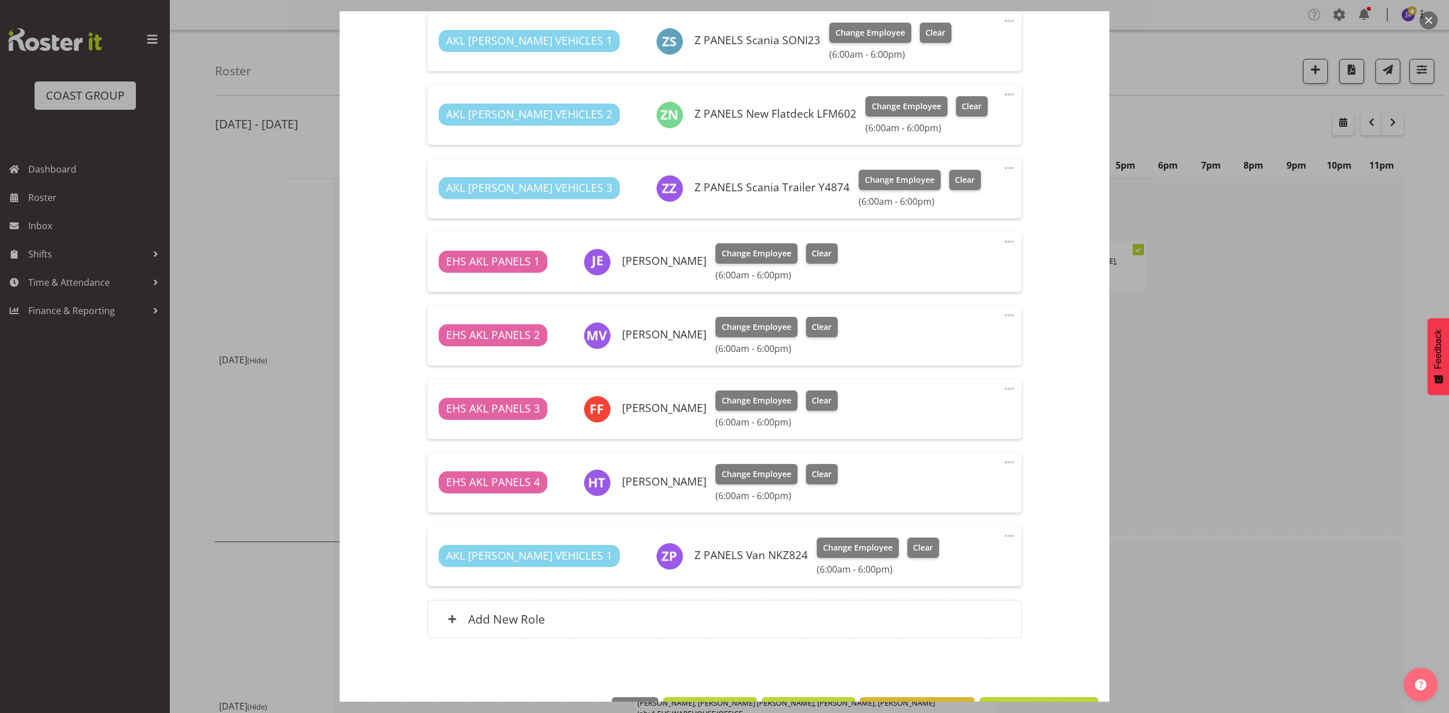
click at [1232, 352] on div at bounding box center [724, 356] width 1449 height 713
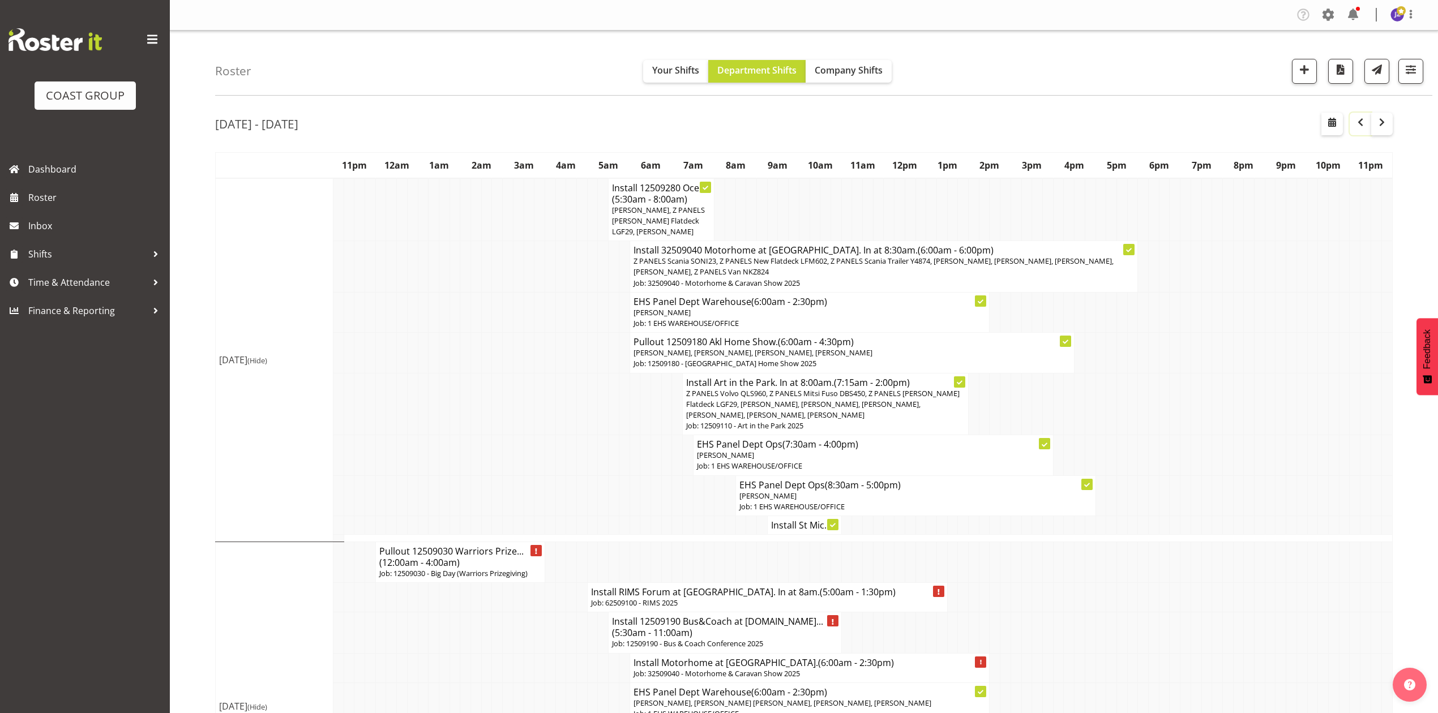
click at [1355, 122] on span "button" at bounding box center [1361, 122] width 14 height 14
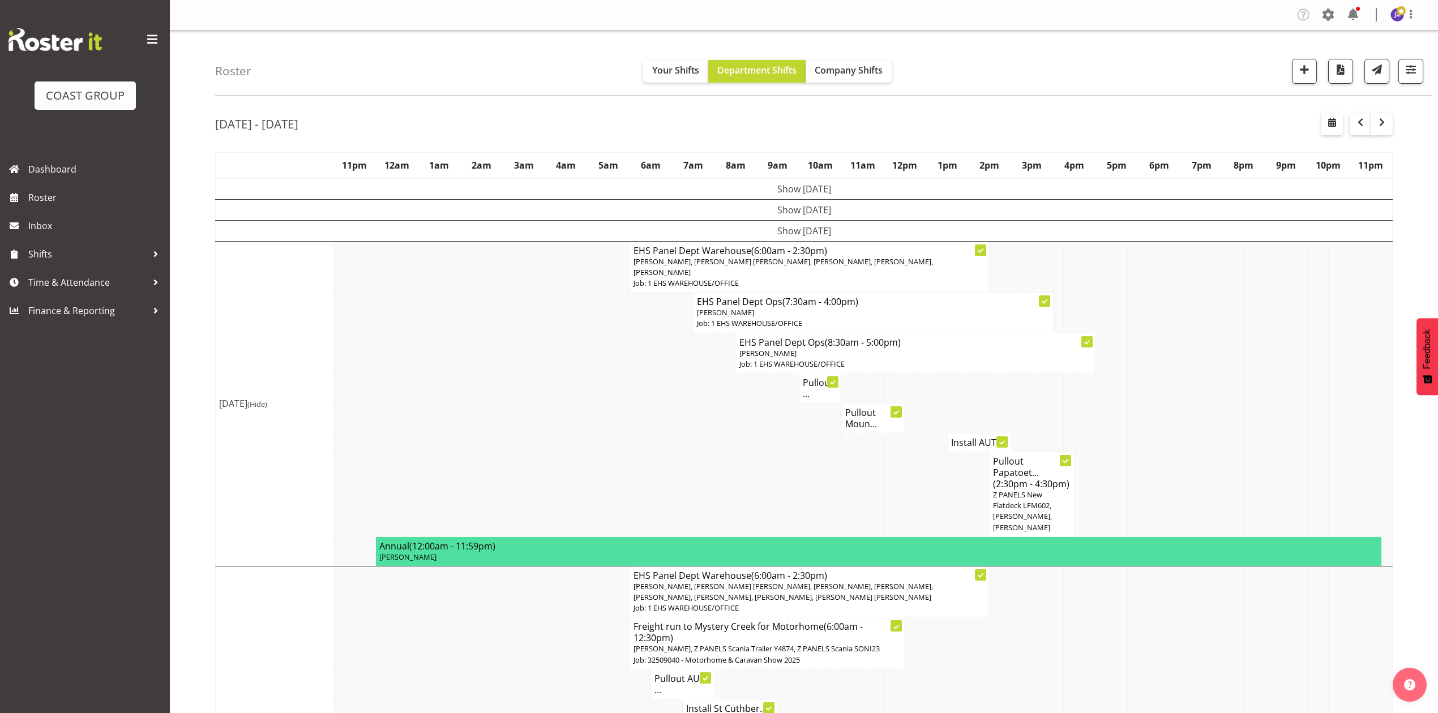
click at [827, 272] on p "[PERSON_NAME], [PERSON_NAME] [PERSON_NAME], [PERSON_NAME], [PERSON_NAME], [PERS…" at bounding box center [809, 267] width 353 height 22
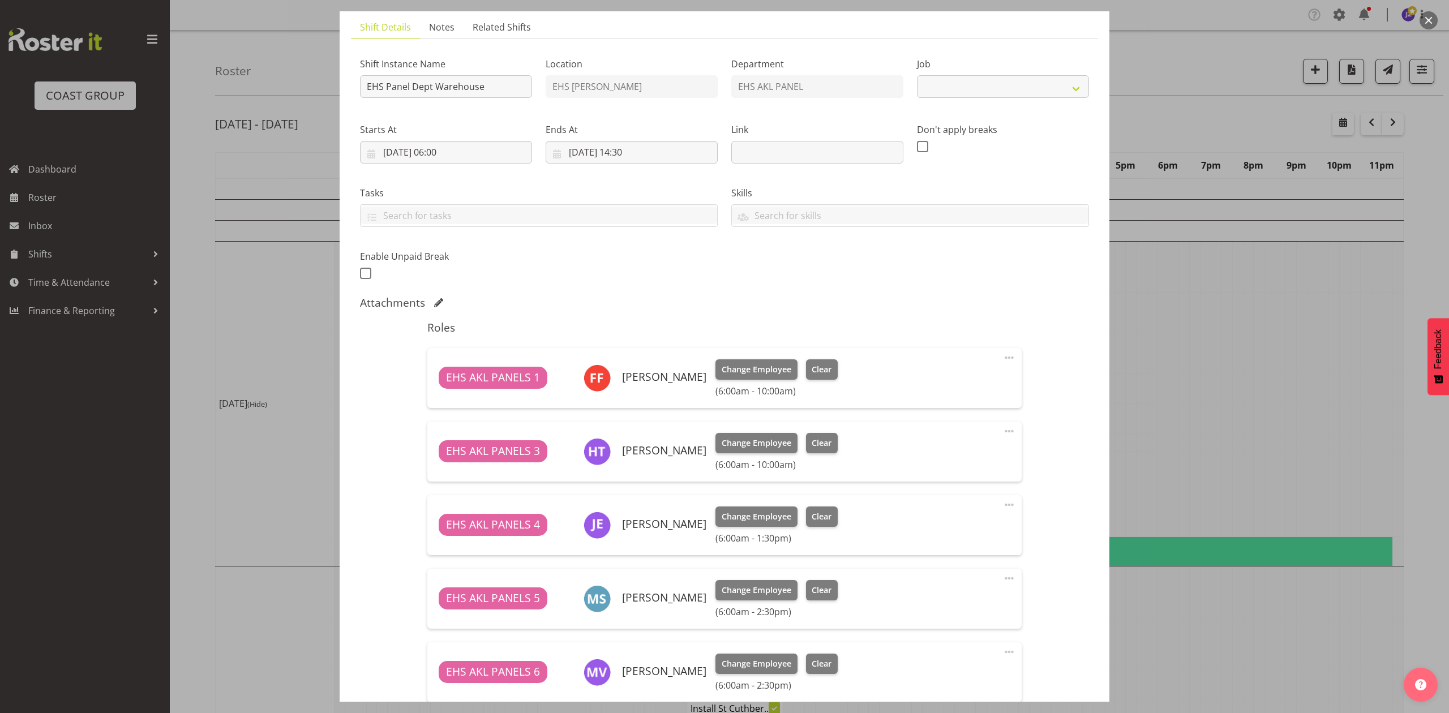
select select "69"
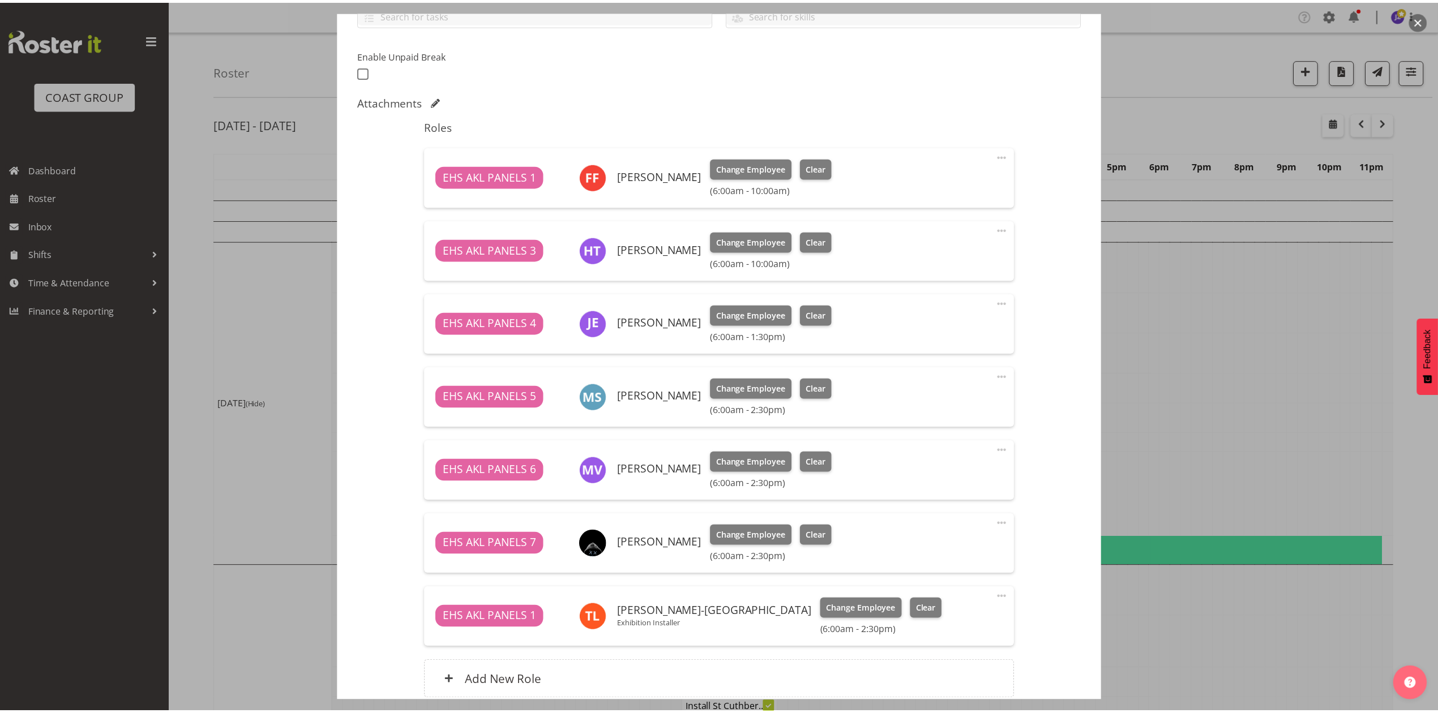
scroll to position [302, 0]
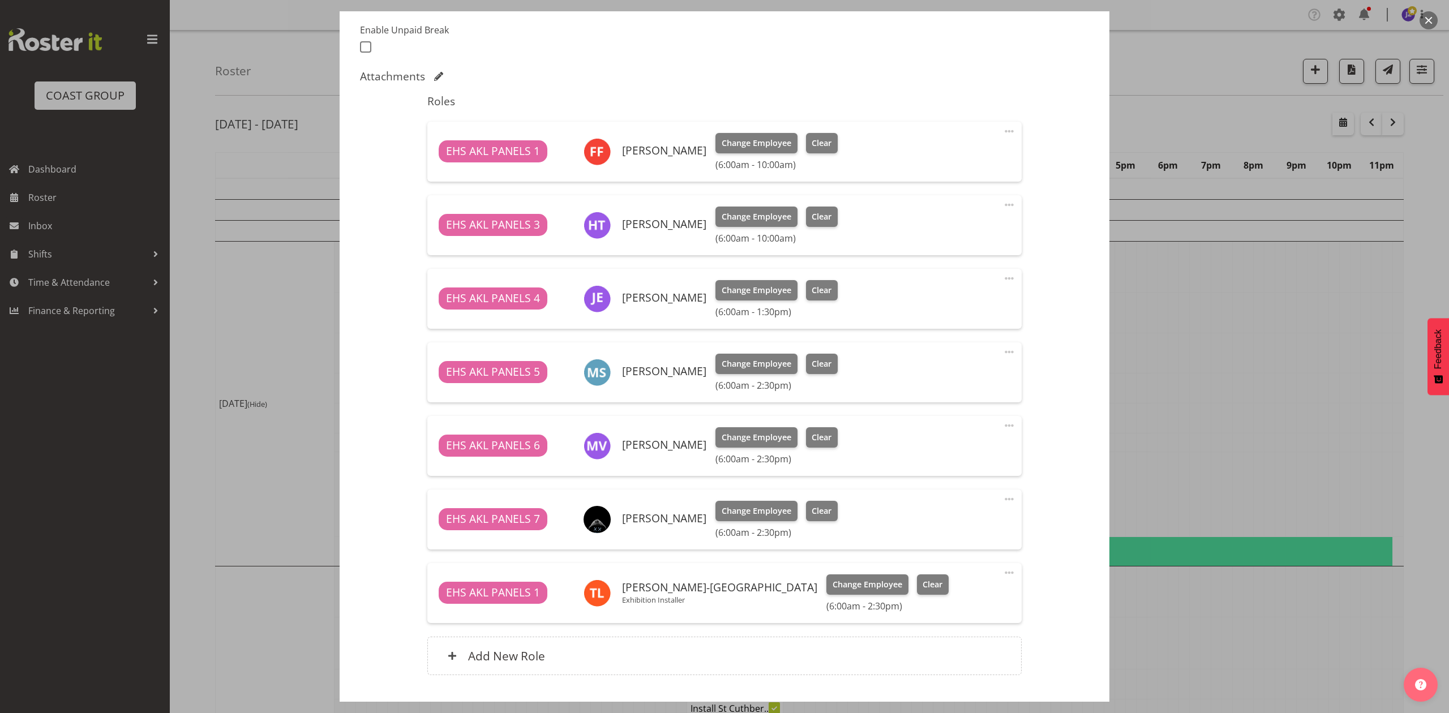
click at [1244, 333] on div at bounding box center [724, 356] width 1449 height 713
